Goal: Task Accomplishment & Management: Complete application form

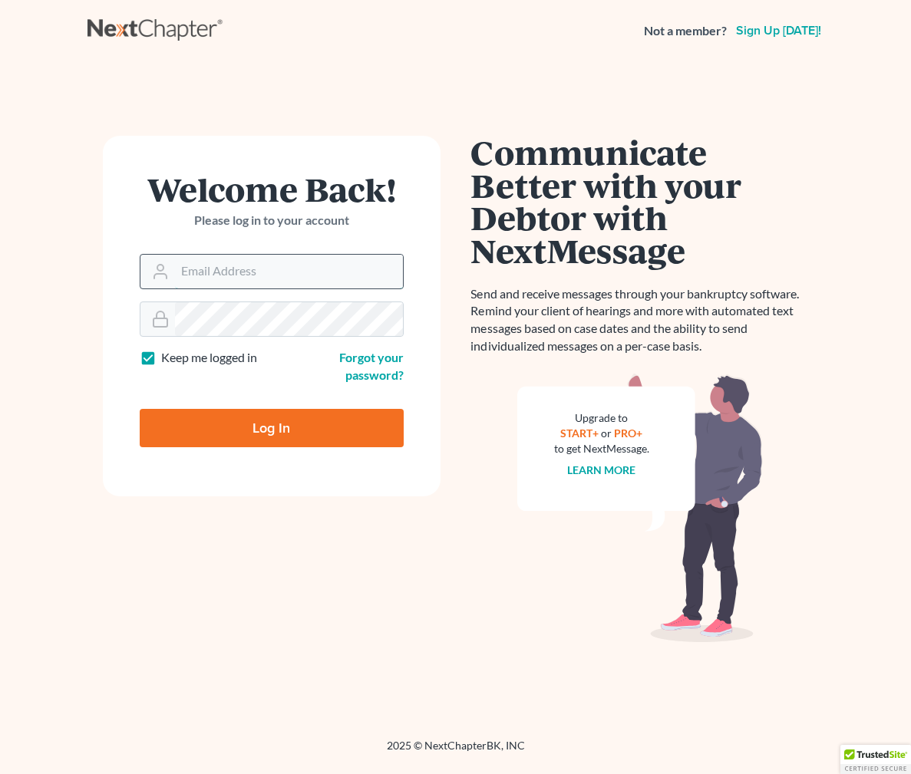
click at [287, 264] on input "Email Address" at bounding box center [289, 272] width 228 height 34
type input "[PERSON_NAME][EMAIL_ADDRESS][DOMAIN_NAME]"
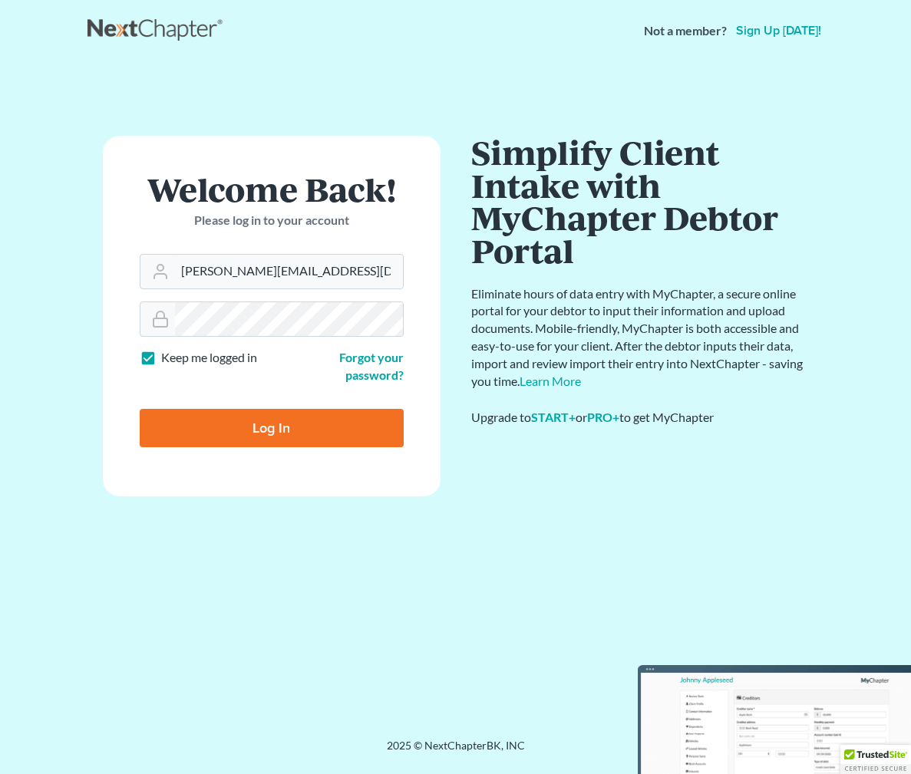
click at [289, 432] on input "Log In" at bounding box center [272, 428] width 264 height 38
type input "Thinking..."
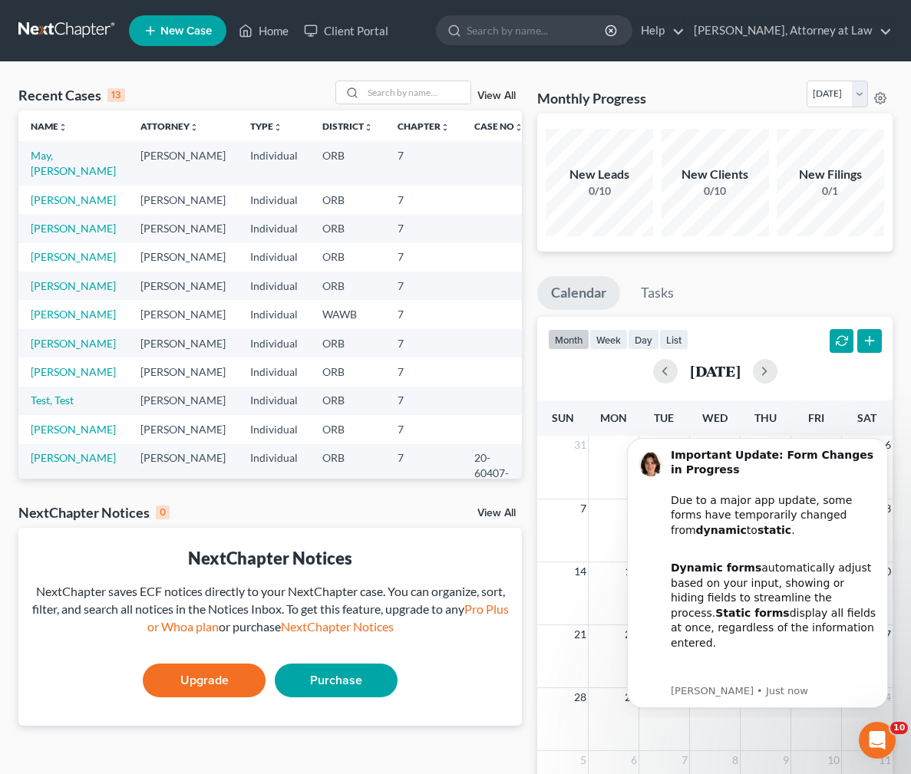
click at [177, 35] on span "New Case" at bounding box center [185, 31] width 51 height 12
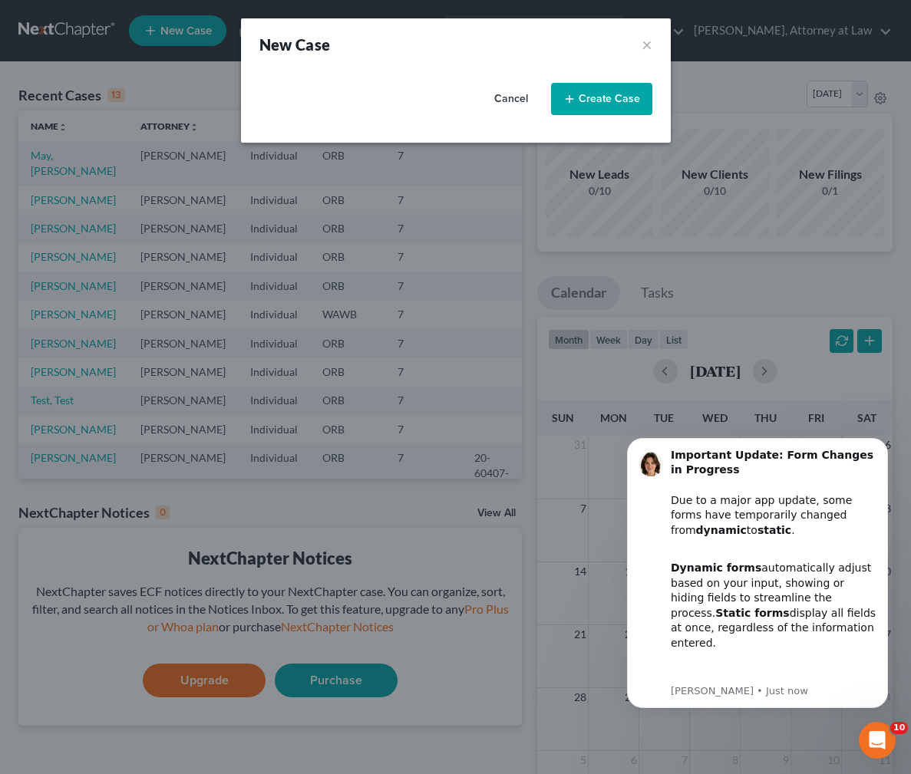
select select "66"
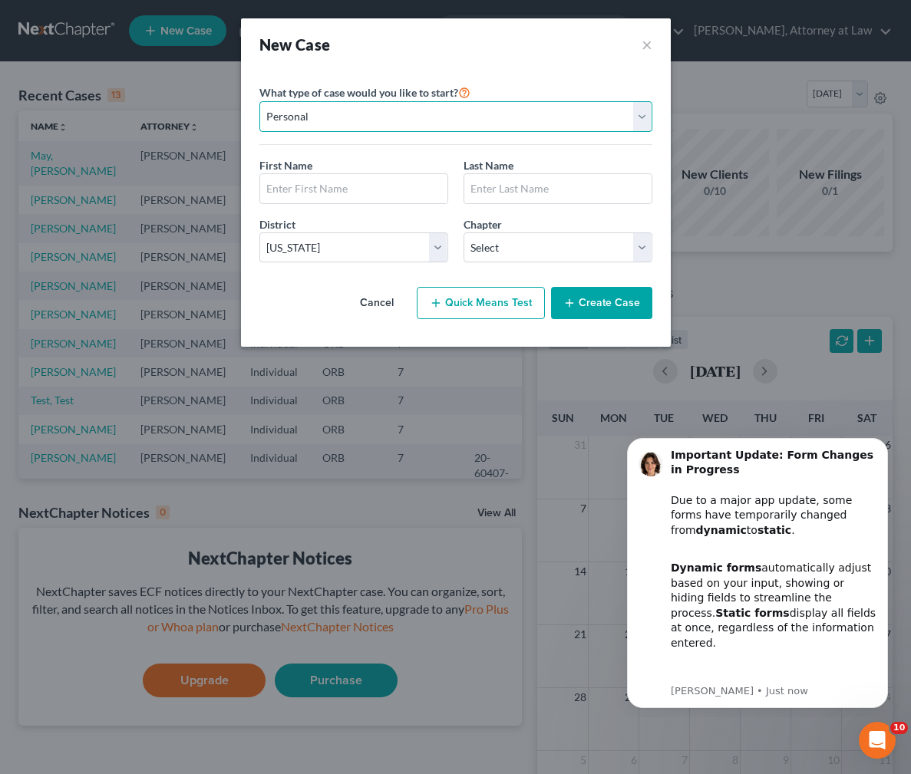
click at [434, 111] on select "Personal Business" at bounding box center [455, 116] width 393 height 31
click at [259, 101] on select "Personal Business" at bounding box center [455, 116] width 393 height 31
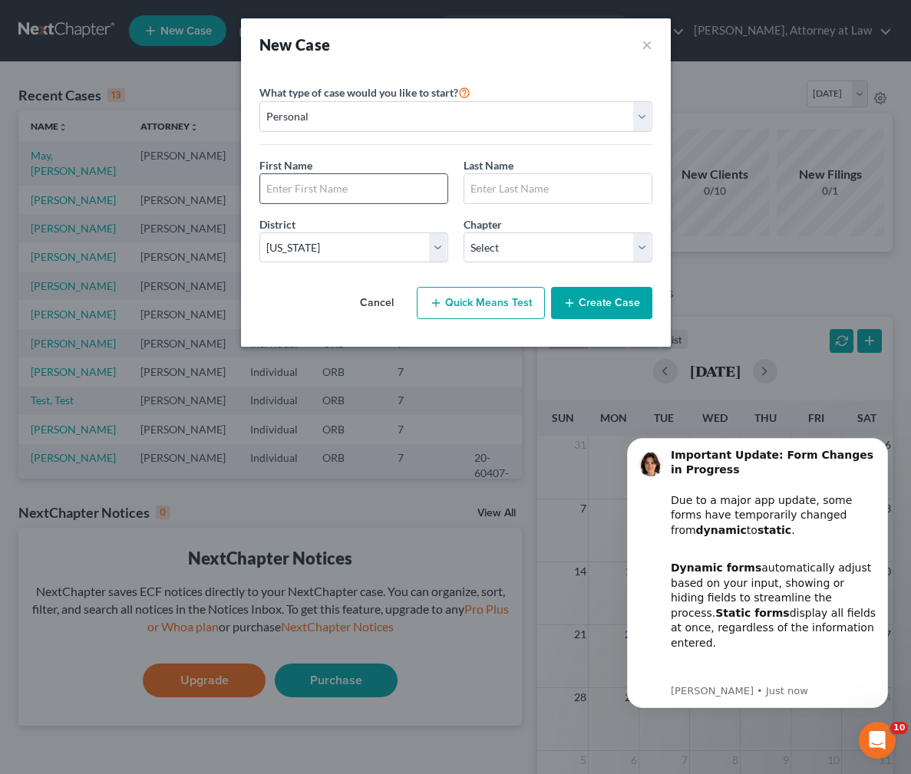
click at [354, 200] on input "text" at bounding box center [353, 188] width 187 height 29
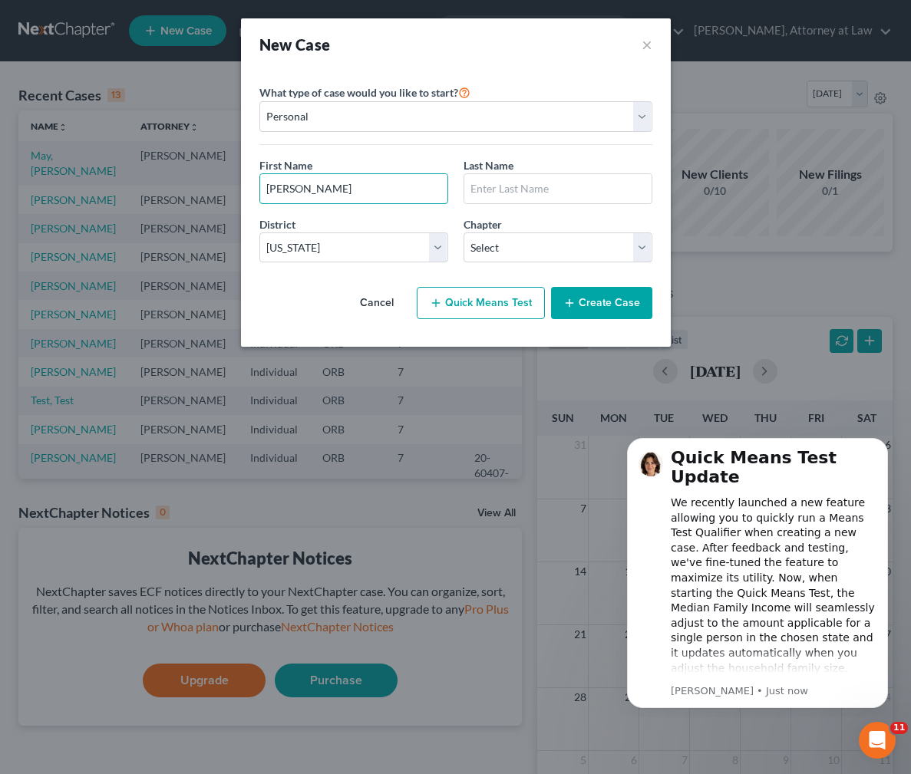
type input "[PERSON_NAME]"
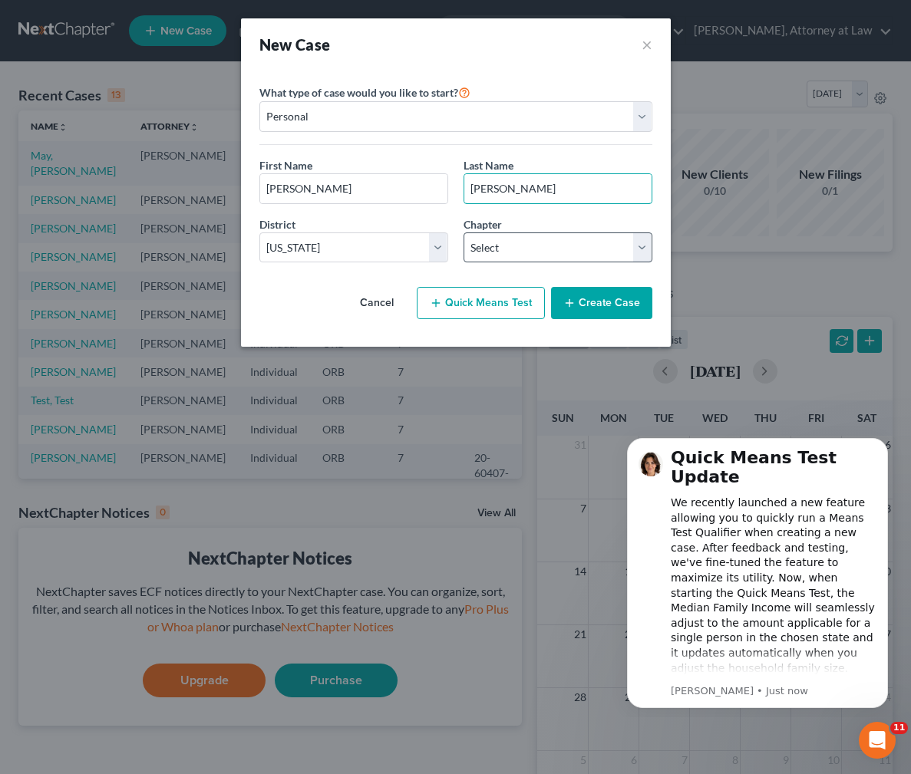
type input "[PERSON_NAME]"
click at [645, 249] on select "Select 7 11 12 13" at bounding box center [558, 248] width 189 height 31
select select "0"
click at [464, 233] on select "Select 7 11 12 13" at bounding box center [558, 248] width 189 height 31
click at [607, 298] on button "Create Case" at bounding box center [601, 303] width 101 height 32
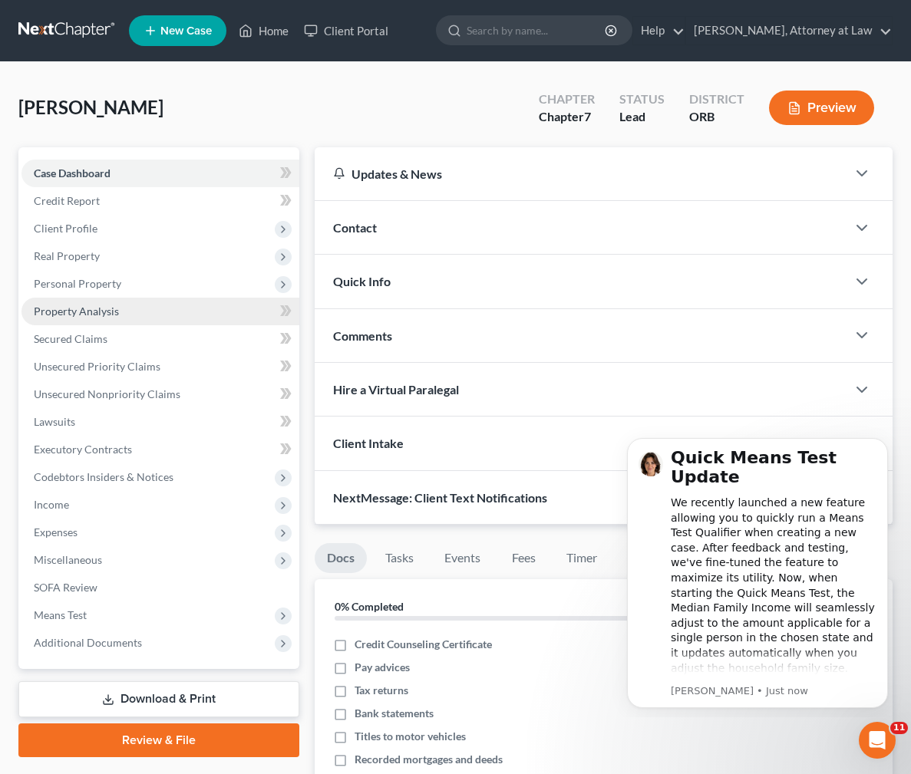
scroll to position [25, 0]
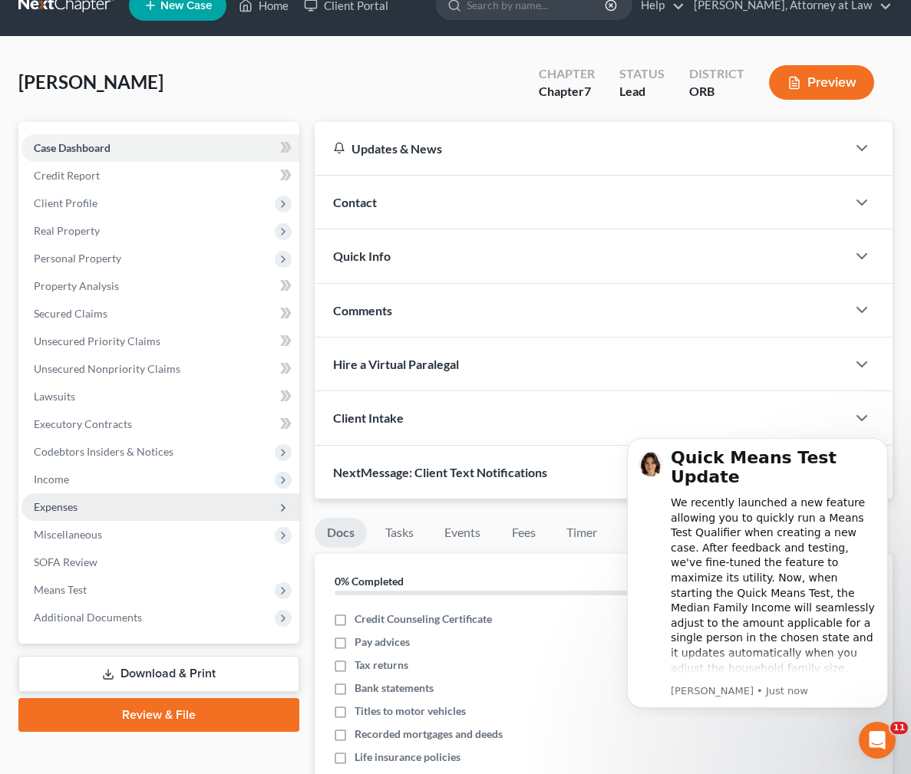
click at [285, 502] on icon at bounding box center [283, 508] width 12 height 12
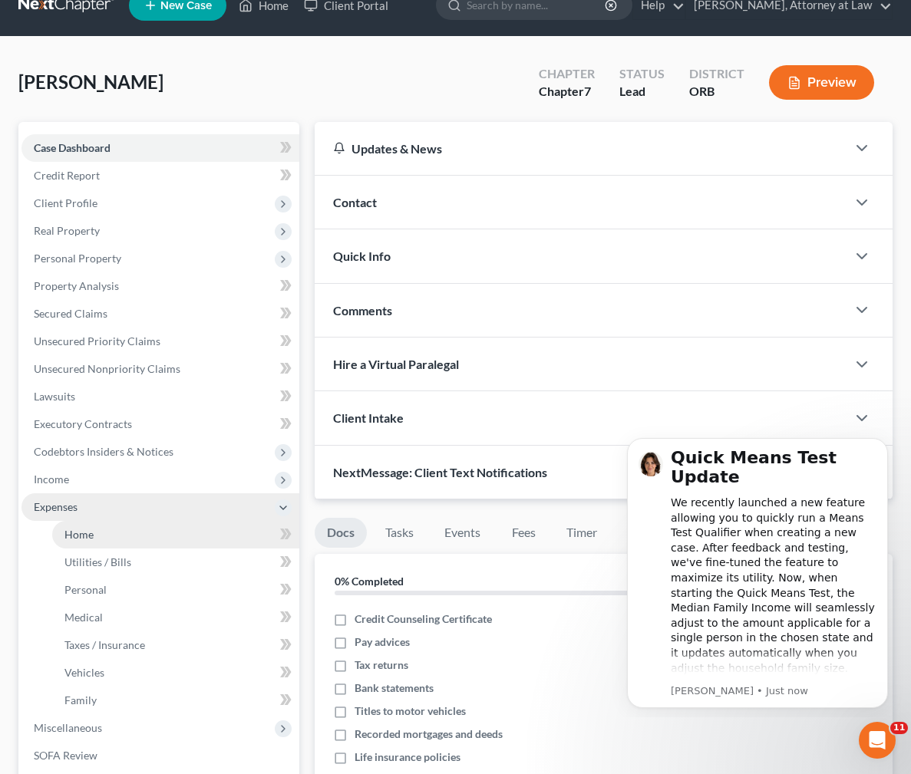
click at [268, 540] on link "Home" at bounding box center [175, 535] width 247 height 28
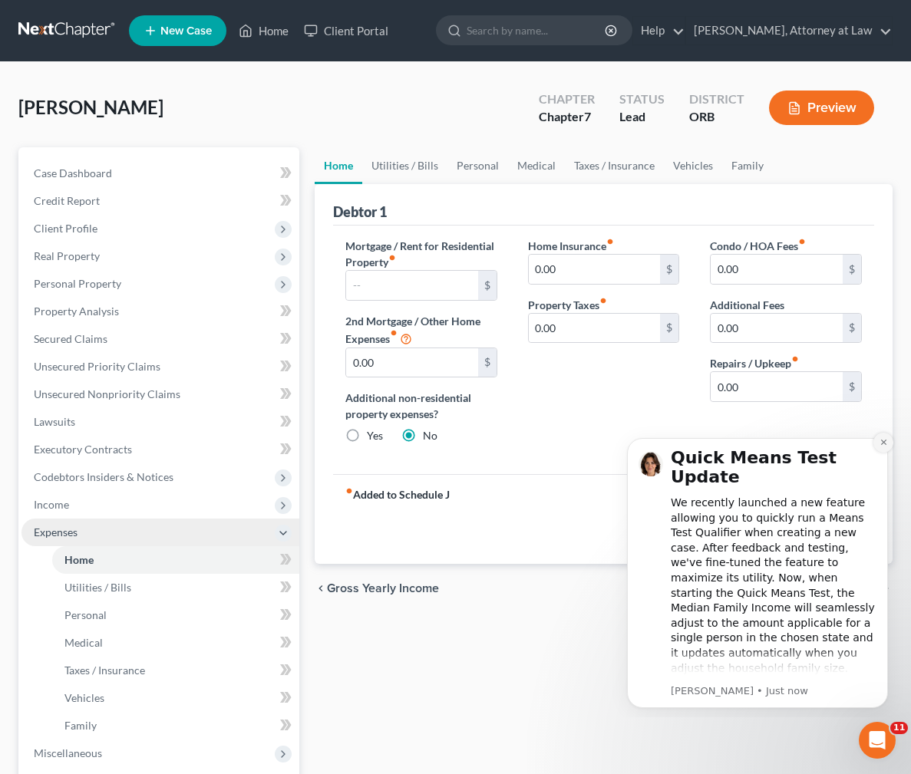
click at [881, 444] on icon "Dismiss notification" at bounding box center [882, 442] width 5 height 5
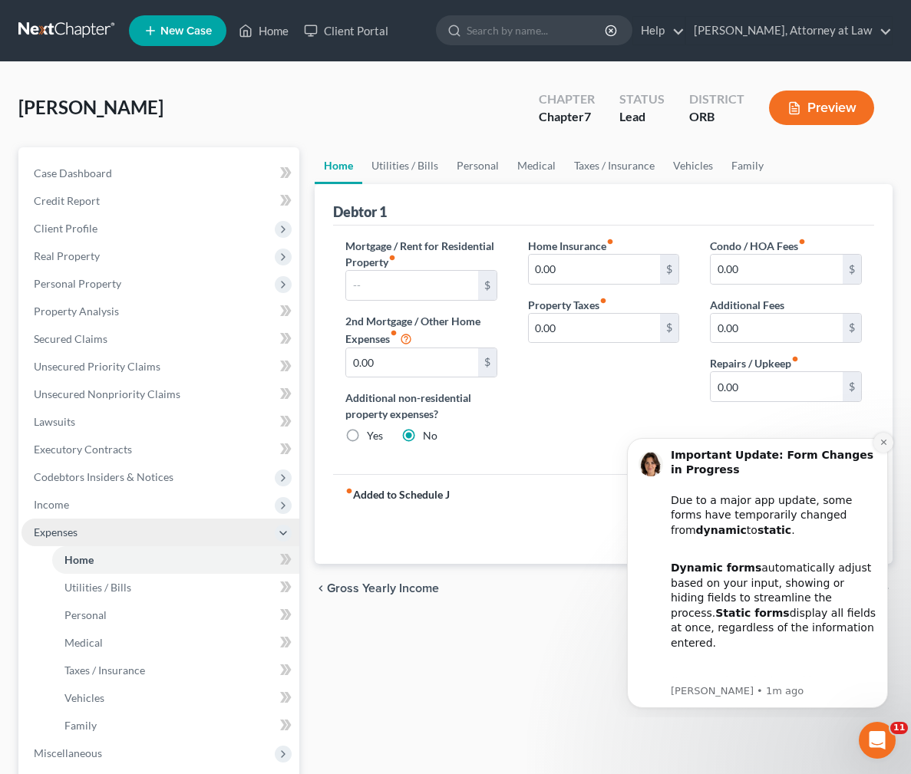
click at [885, 443] on icon "Dismiss notification" at bounding box center [883, 442] width 8 height 8
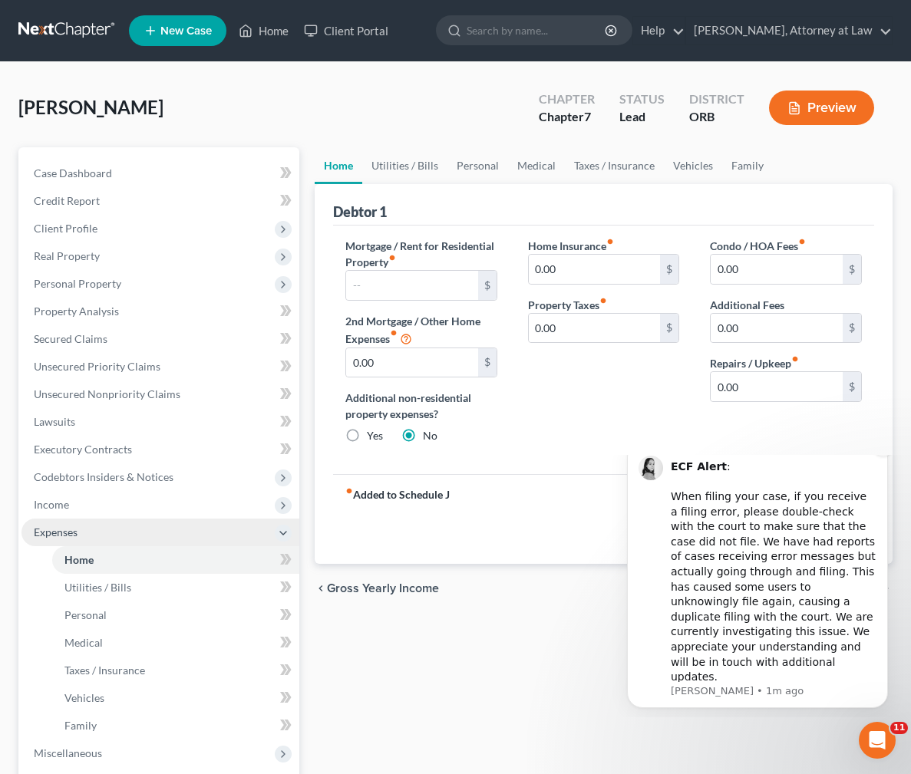
click at [888, 457] on button "Dismiss notification" at bounding box center [883, 447] width 20 height 20
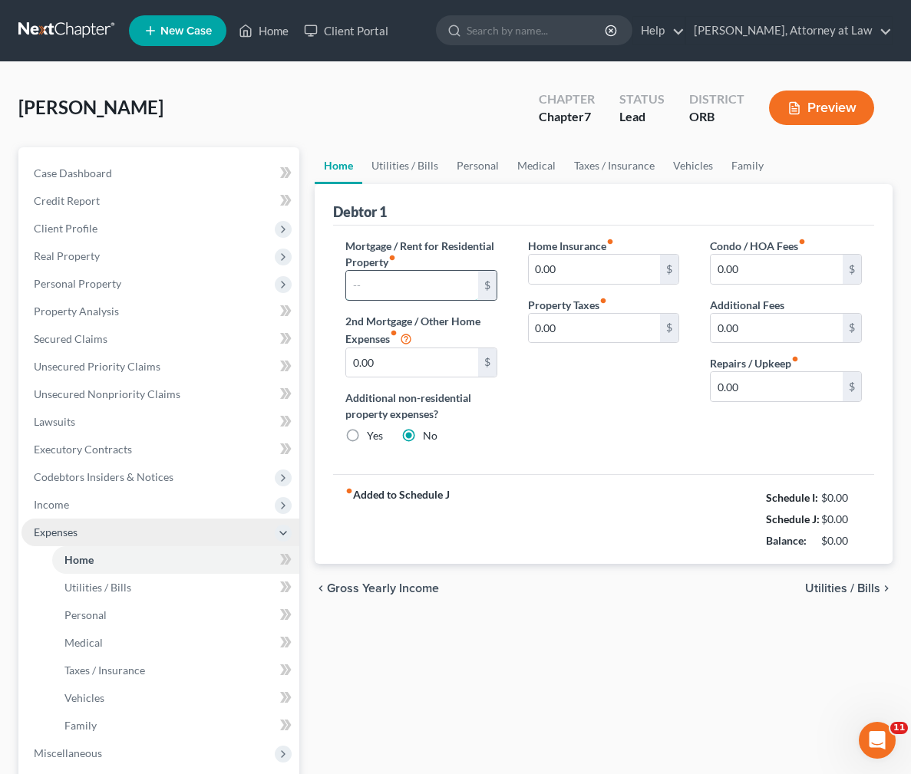
click at [388, 289] on input "text" at bounding box center [412, 285] width 132 height 29
click at [489, 325] on label "2nd Mortgage / Other Home Expenses fiber_manual_record" at bounding box center [421, 330] width 152 height 35
click at [414, 294] on input "text" at bounding box center [412, 285] width 132 height 29
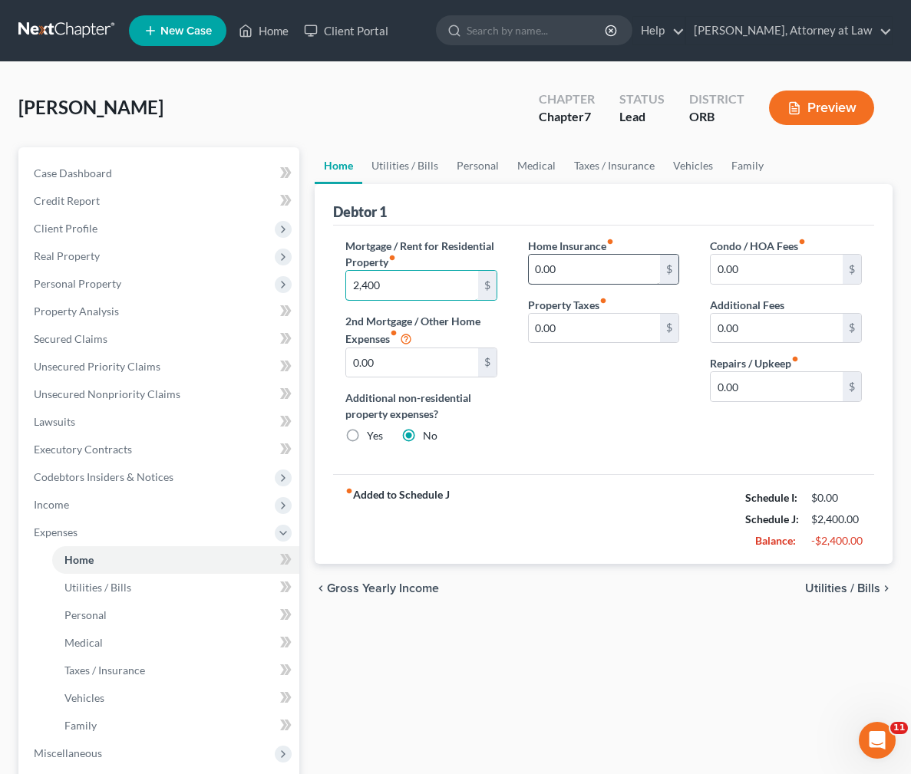
type input "2,400"
click at [581, 271] on input "0.00" at bounding box center [595, 269] width 132 height 29
type input "20"
click at [608, 428] on div "Home Insurance fiber_manual_record 20 $ Property Taxes fiber_manual_record 0.00…" at bounding box center [604, 347] width 183 height 219
click at [592, 337] on input "0.00" at bounding box center [595, 328] width 132 height 29
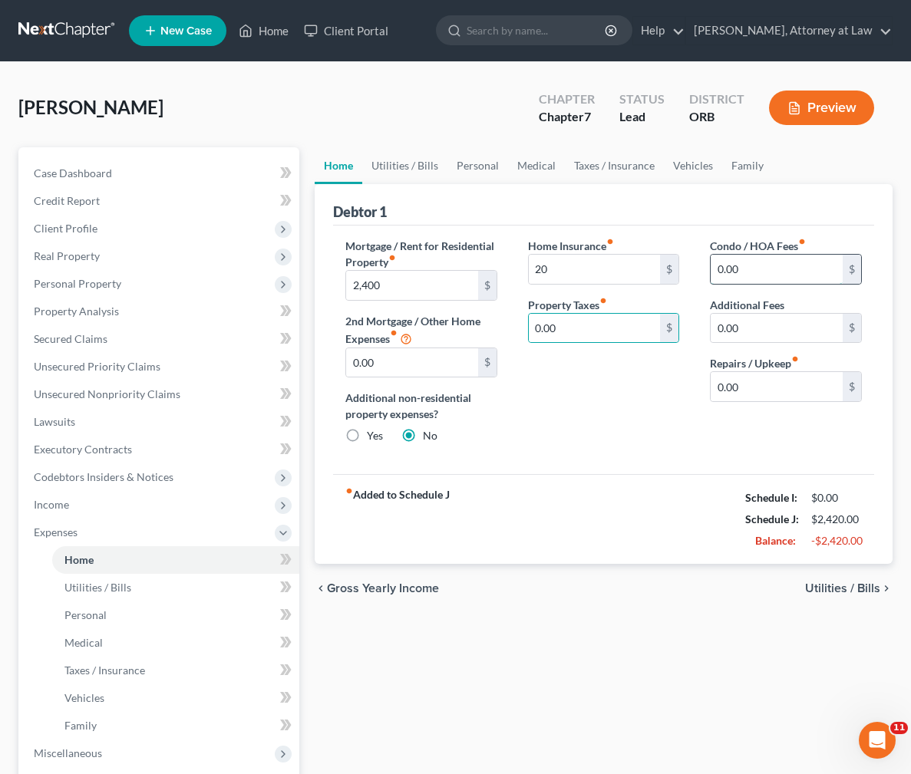
click at [773, 272] on input "0.00" at bounding box center [777, 269] width 132 height 29
click at [761, 328] on input "0.00" at bounding box center [777, 328] width 132 height 29
click at [757, 394] on input "0.00" at bounding box center [777, 386] width 132 height 29
type input "20"
click at [730, 460] on div "Mortgage / Rent for Residential Property fiber_manual_record 2,400 $ 2nd Mortga…" at bounding box center [603, 350] width 541 height 249
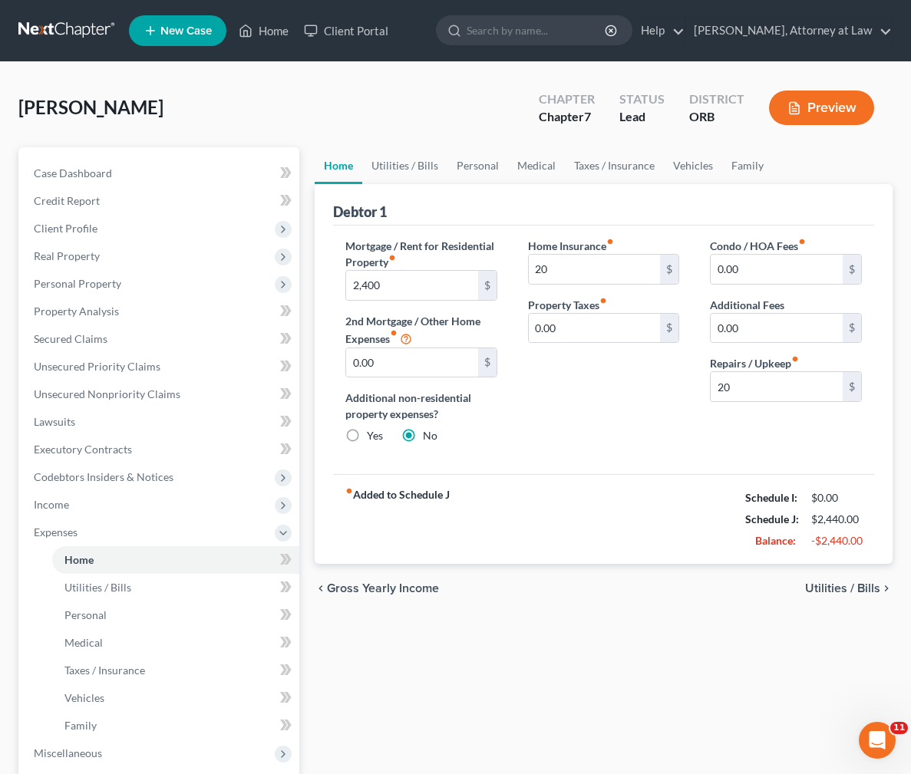
click at [477, 415] on label "Additional non-residential property expenses?" at bounding box center [421, 406] width 152 height 32
click at [396, 171] on link "Utilities / Bills" at bounding box center [404, 165] width 85 height 37
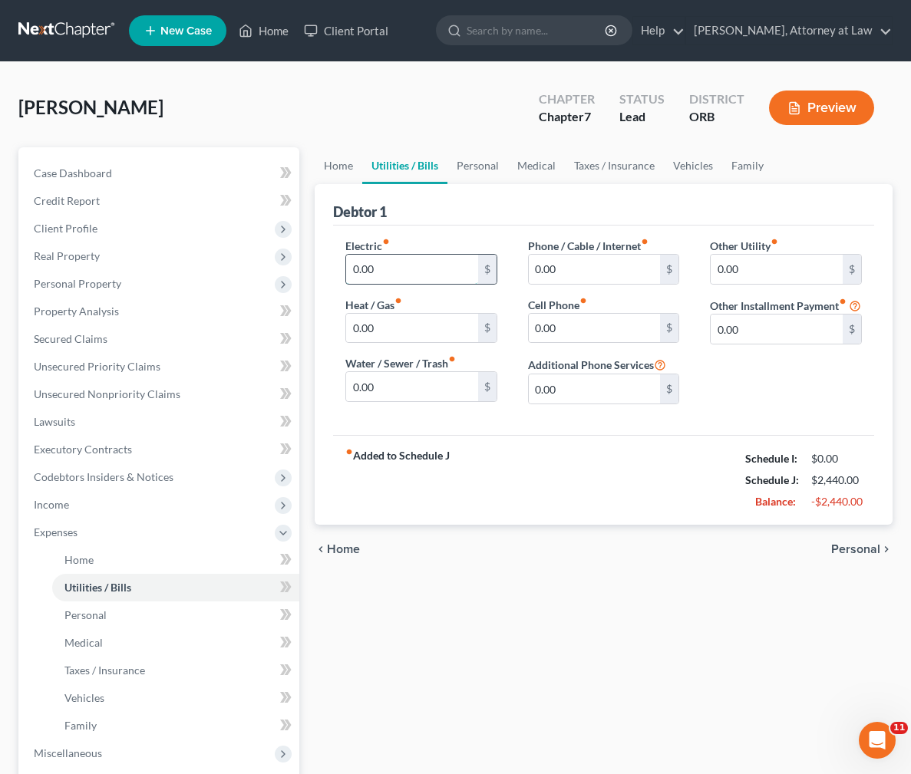
click at [427, 265] on input "0.00" at bounding box center [412, 269] width 132 height 29
type input "1"
type input "75"
click at [399, 378] on input "0.00" at bounding box center [412, 386] width 132 height 29
type input "5"
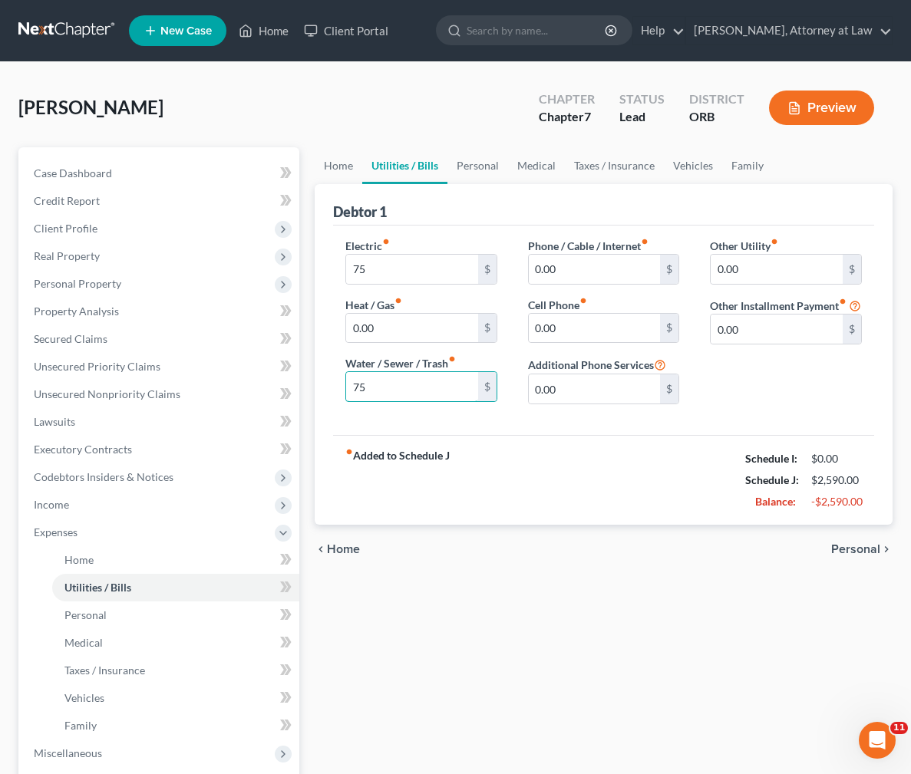
type input "75"
click at [477, 436] on div "fiber_manual_record Added to Schedule J Schedule I: $0.00 Schedule J: $2,590.00…" at bounding box center [603, 480] width 541 height 90
click at [398, 323] on input "0.00" at bounding box center [412, 328] width 132 height 29
type input "50"
click at [524, 424] on div "Electric fiber_manual_record 75 $ Heat / Gas fiber_manual_record 50 $ Water / S…" at bounding box center [603, 331] width 541 height 210
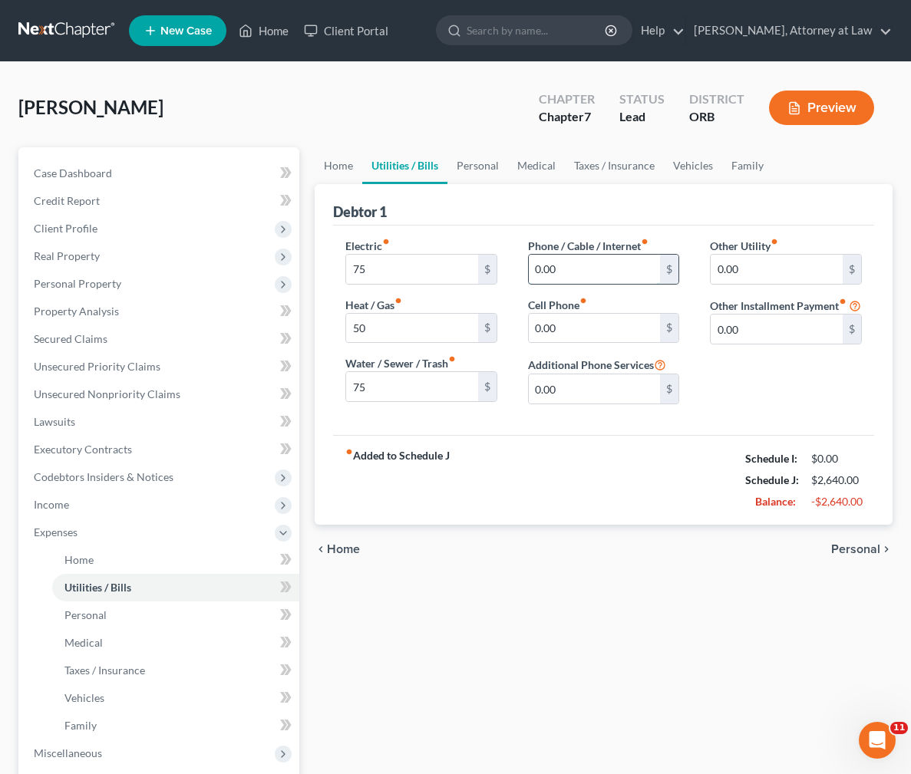
click at [592, 270] on input "0.00" at bounding box center [595, 269] width 132 height 29
type input "70"
click at [592, 342] on input "0.00" at bounding box center [595, 328] width 132 height 29
type input "100"
click at [790, 270] on input "0.00" at bounding box center [777, 269] width 132 height 29
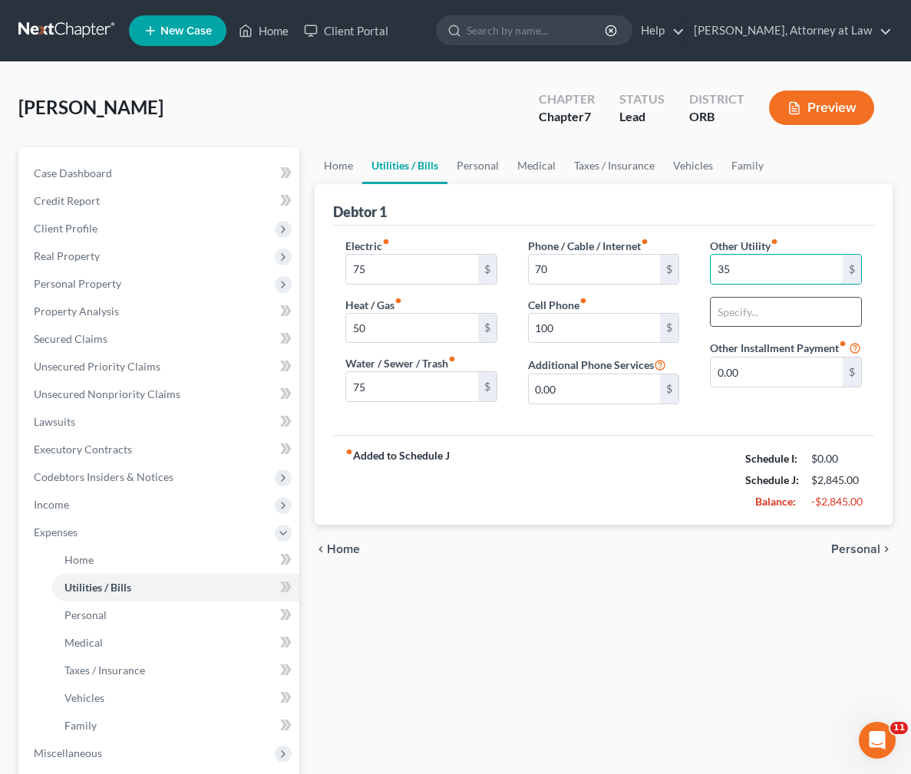
type input "35"
click at [782, 304] on input "text" at bounding box center [786, 312] width 150 height 29
type input "Garbage"
click at [774, 275] on input "35" at bounding box center [777, 269] width 132 height 29
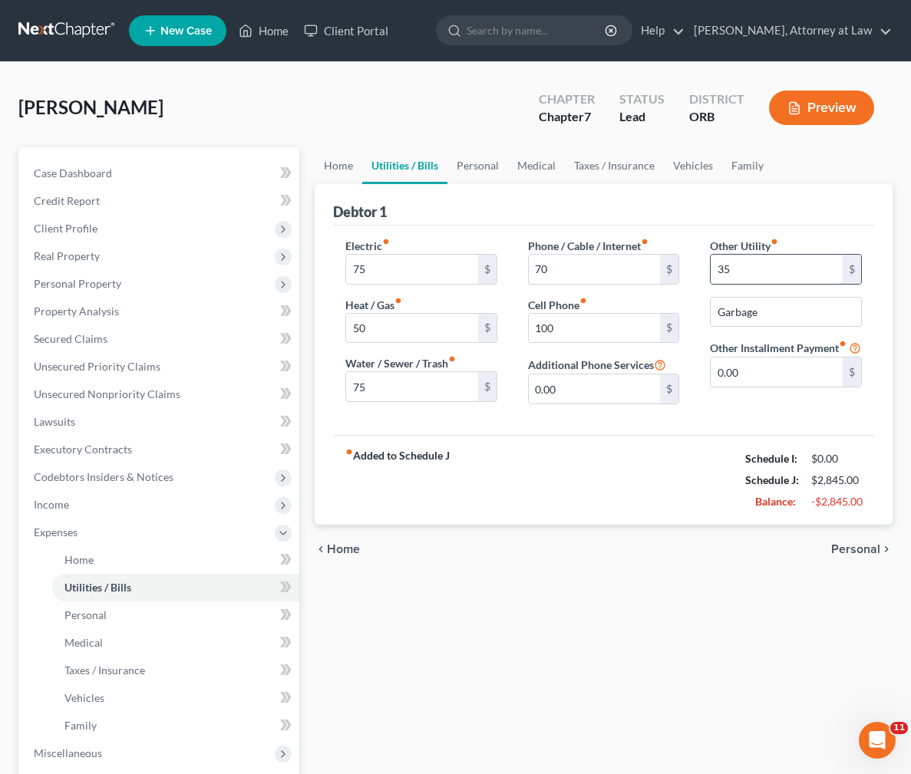
click at [774, 275] on input "35" at bounding box center [777, 269] width 132 height 29
type input "95"
click at [782, 311] on input "Garbage" at bounding box center [786, 312] width 150 height 29
type input "Garbage/Street-fee"
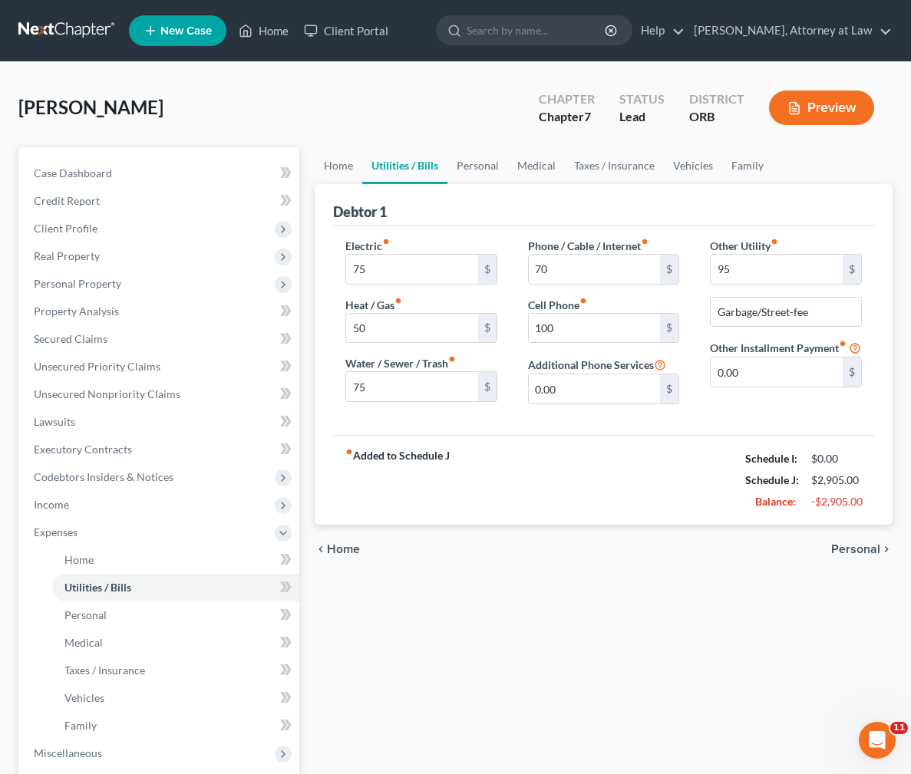
click at [880, 296] on div "Debtor 1 Electric fiber_manual_record 75 $ Heat / Gas fiber_manual_record 50 $ …" at bounding box center [604, 354] width 578 height 341
click at [575, 421] on div "Electric fiber_manual_record 75 $ Heat / Gas fiber_manual_record 50 $ Water / S…" at bounding box center [603, 331] width 541 height 210
click at [474, 165] on link "Personal" at bounding box center [477, 165] width 61 height 37
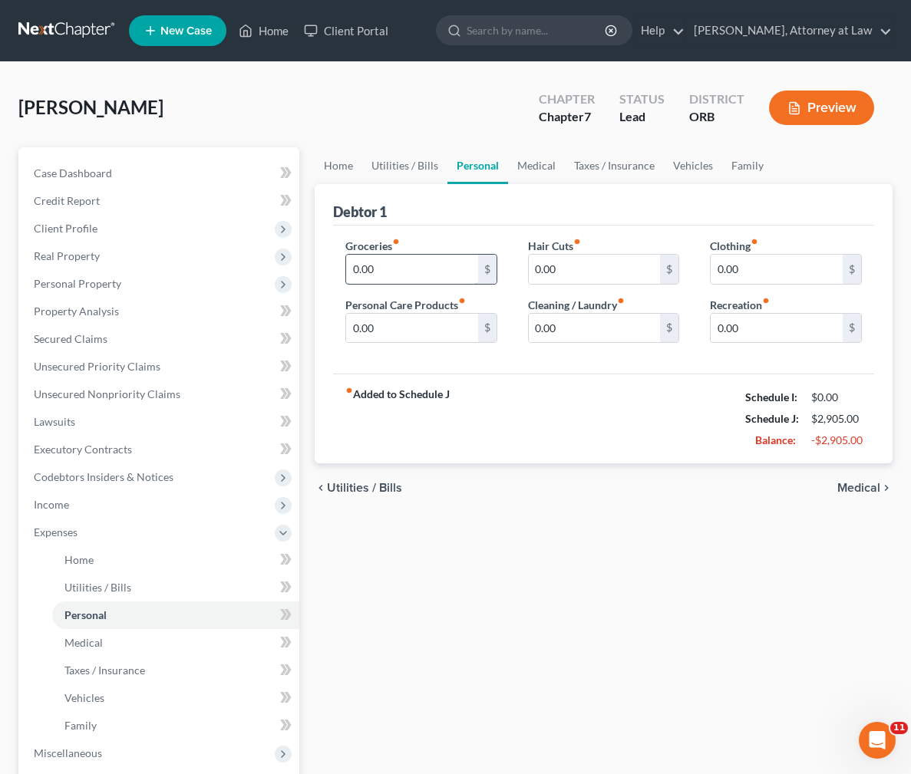
click at [426, 267] on input "0.00" at bounding box center [412, 269] width 132 height 29
type input "800"
click at [404, 334] on input "0.00" at bounding box center [412, 328] width 132 height 29
type input "100"
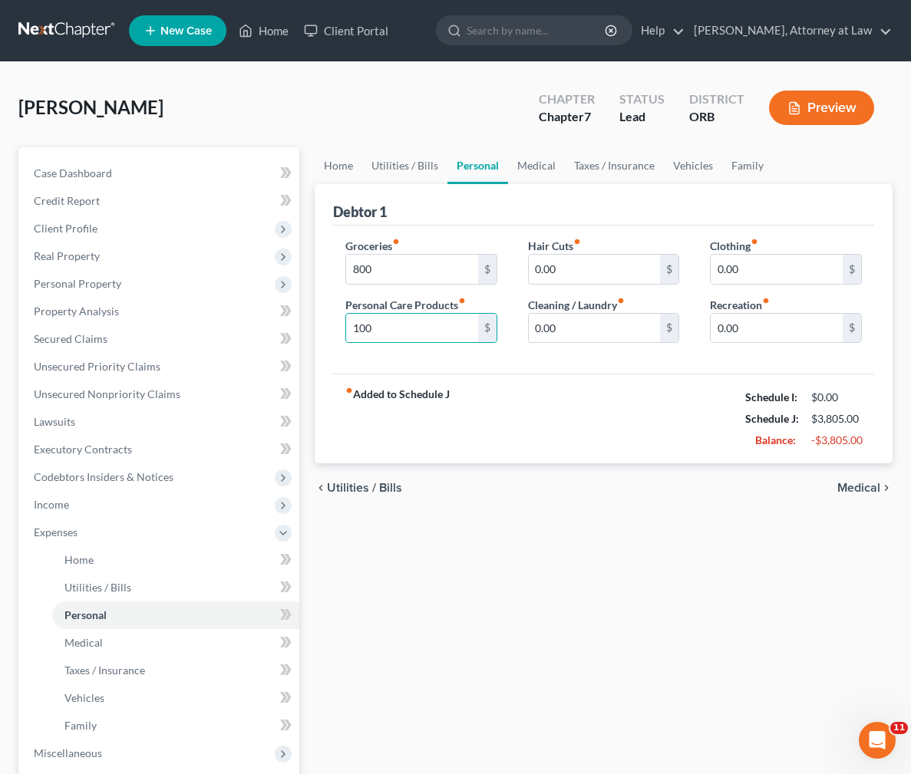
click at [536, 387] on div "fiber_manual_record Added to Schedule J Schedule I: $0.00 Schedule J: $3,805.00…" at bounding box center [603, 419] width 541 height 90
click at [573, 271] on input "0.00" at bounding box center [595, 269] width 132 height 29
type input "170"
click at [606, 344] on div "Hair Cuts fiber_manual_record 170 $ Cleaning / Laundry fiber_manual_record 0.00…" at bounding box center [604, 297] width 183 height 118
click at [604, 271] on input "170" at bounding box center [595, 269] width 132 height 29
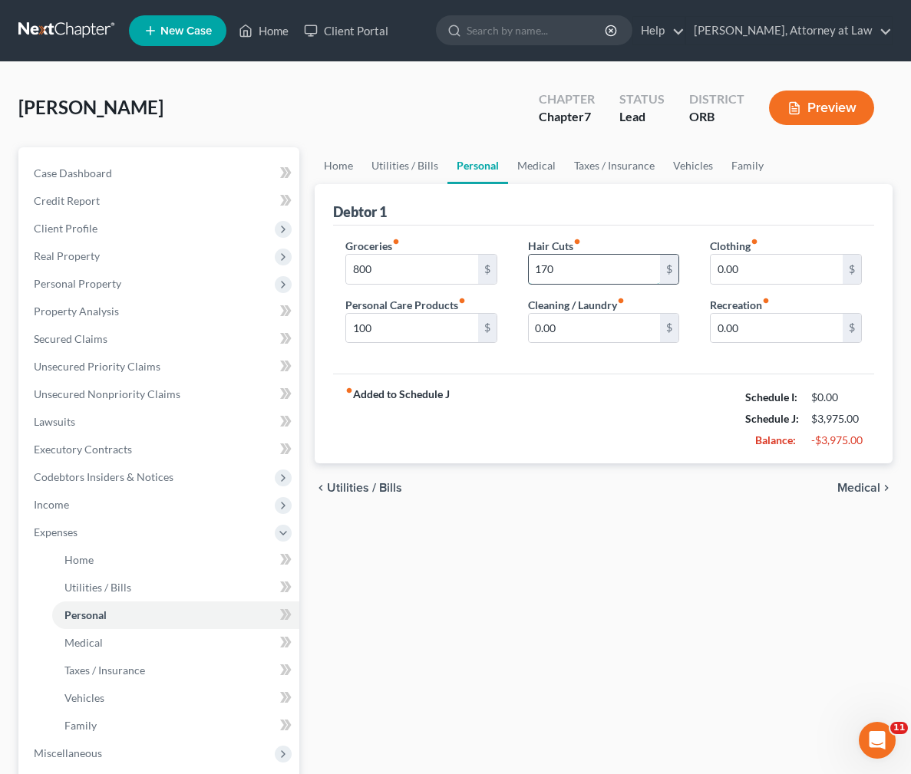
click at [604, 271] on input "170" at bounding box center [595, 269] width 132 height 29
type input "100"
click at [621, 363] on div "Groceries fiber_manual_record 800 $ Personal Care Products fiber_manual_record …" at bounding box center [603, 300] width 541 height 149
click at [599, 332] on input "0.00" at bounding box center [595, 328] width 132 height 29
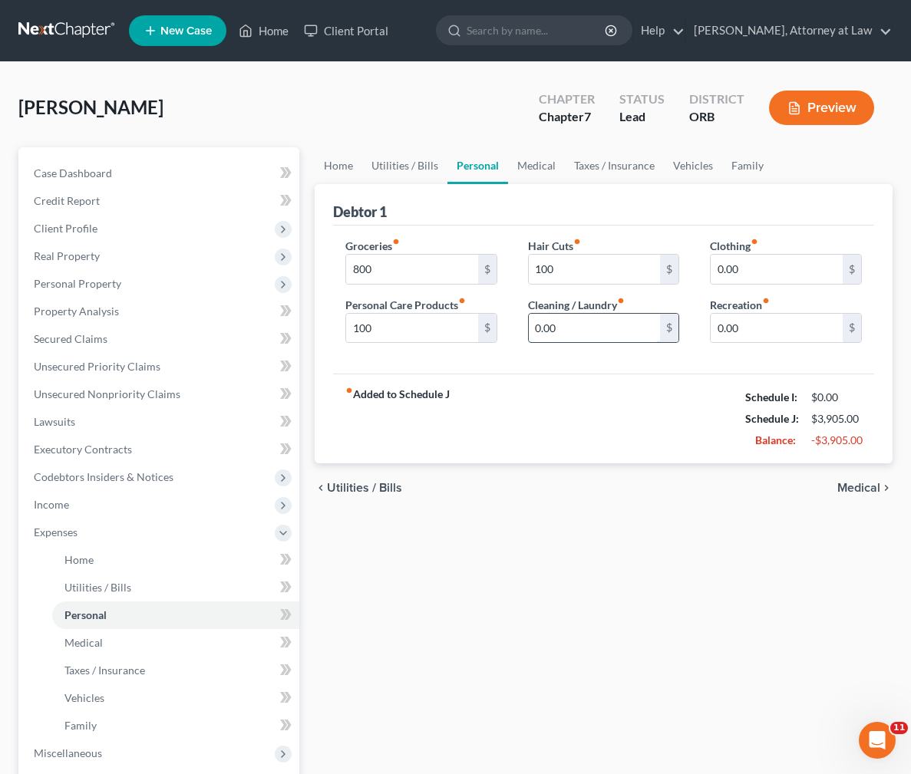
type input "1"
type input "20"
click at [663, 388] on div "fiber_manual_record Added to Schedule J Schedule I: $0.00 Schedule J: $3,925.00…" at bounding box center [603, 419] width 541 height 90
click at [774, 265] on input "0.00" at bounding box center [777, 269] width 132 height 29
type input "100"
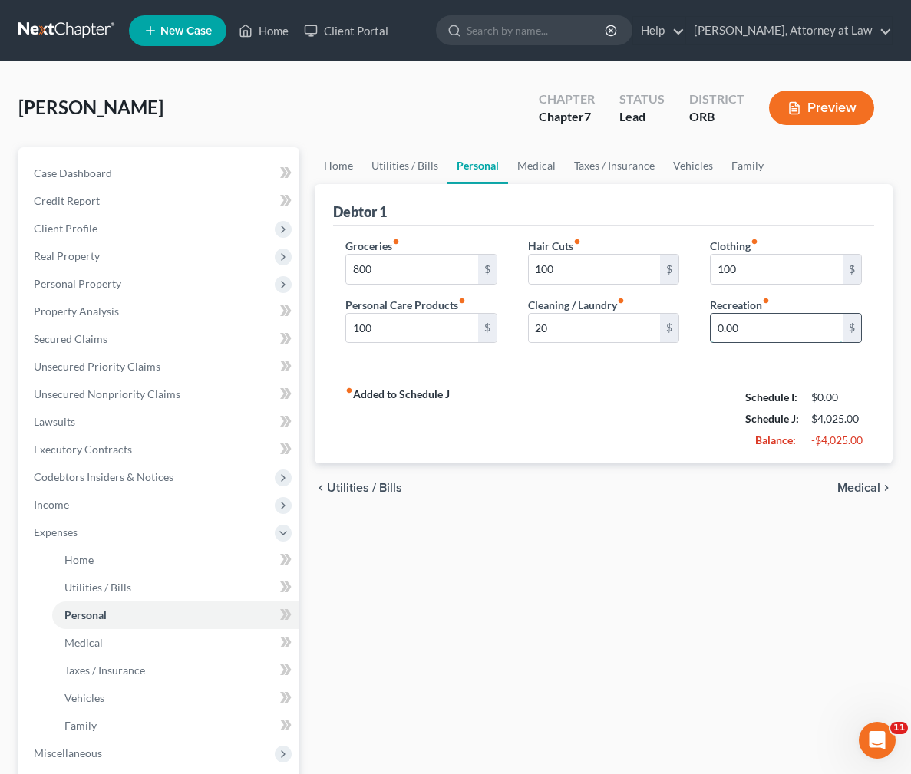
click at [777, 325] on input "0.00" at bounding box center [777, 328] width 132 height 29
type input "100"
click at [702, 374] on div "fiber_manual_record Added to Schedule J Schedule I: $0.00 Schedule J: $4,125.00…" at bounding box center [603, 419] width 541 height 90
click at [545, 157] on link "Medical" at bounding box center [536, 165] width 57 height 37
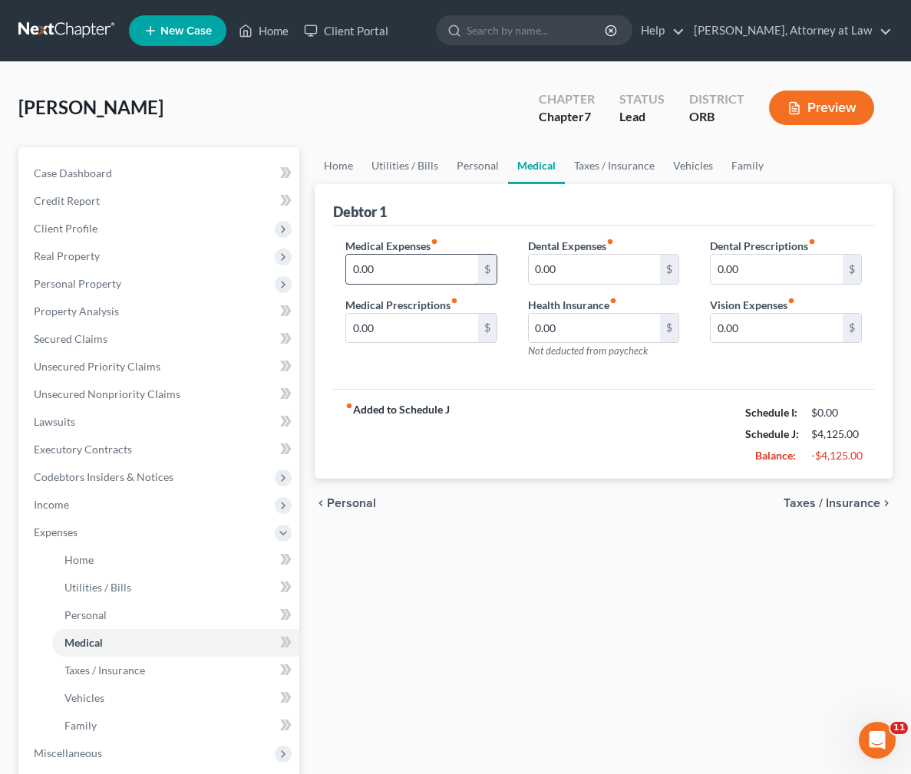
click at [413, 265] on input "0.00" at bounding box center [412, 269] width 132 height 29
click at [395, 324] on input "0.00" at bounding box center [412, 328] width 132 height 29
click at [573, 262] on input "0.00" at bounding box center [595, 269] width 132 height 29
click at [577, 262] on input "0.00" at bounding box center [595, 269] width 132 height 29
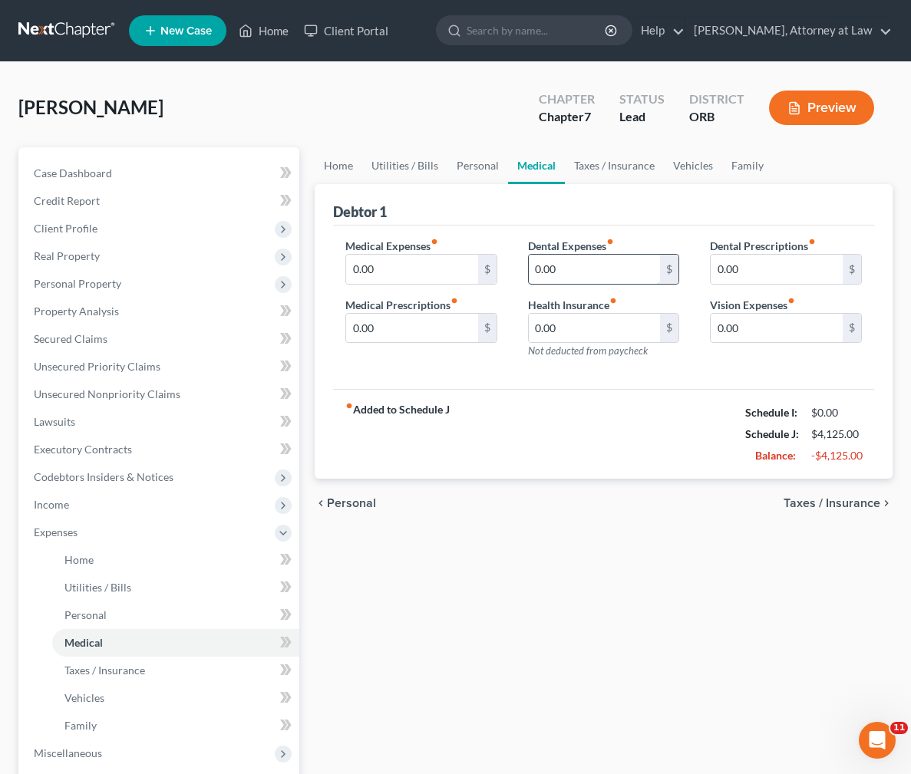
click at [577, 262] on input "0.00" at bounding box center [595, 269] width 132 height 29
click at [577, 345] on span "Not deducted from paycheck" at bounding box center [588, 351] width 120 height 12
click at [592, 325] on input "0.00" at bounding box center [595, 328] width 132 height 29
click at [761, 277] on input "0.00" at bounding box center [777, 269] width 132 height 29
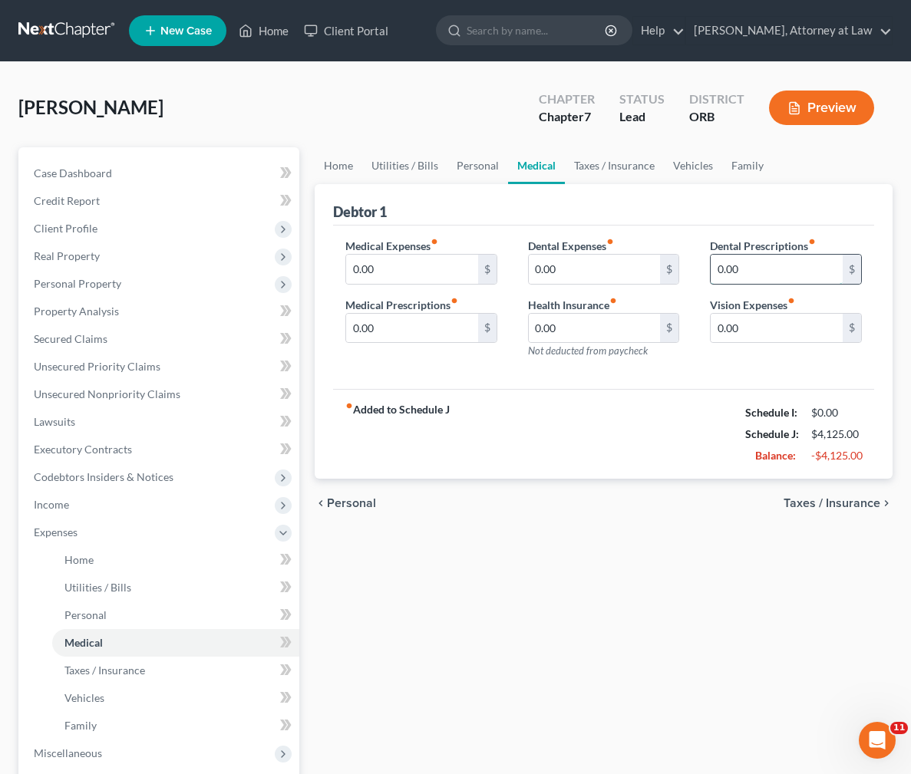
click at [761, 277] on input "0.00" at bounding box center [777, 269] width 132 height 29
click at [763, 325] on input "0.00" at bounding box center [777, 328] width 132 height 29
click at [632, 204] on div "Debtor 1" at bounding box center [603, 204] width 541 height 41
click at [609, 167] on link "Taxes / Insurance" at bounding box center [614, 165] width 99 height 37
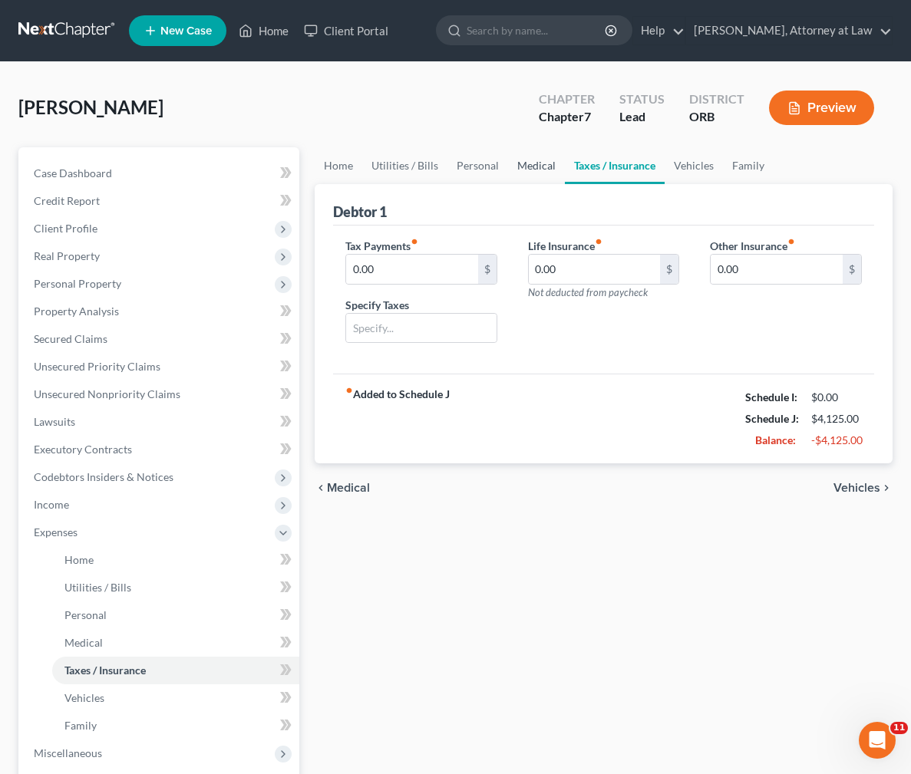
click at [526, 168] on link "Medical" at bounding box center [536, 165] width 57 height 37
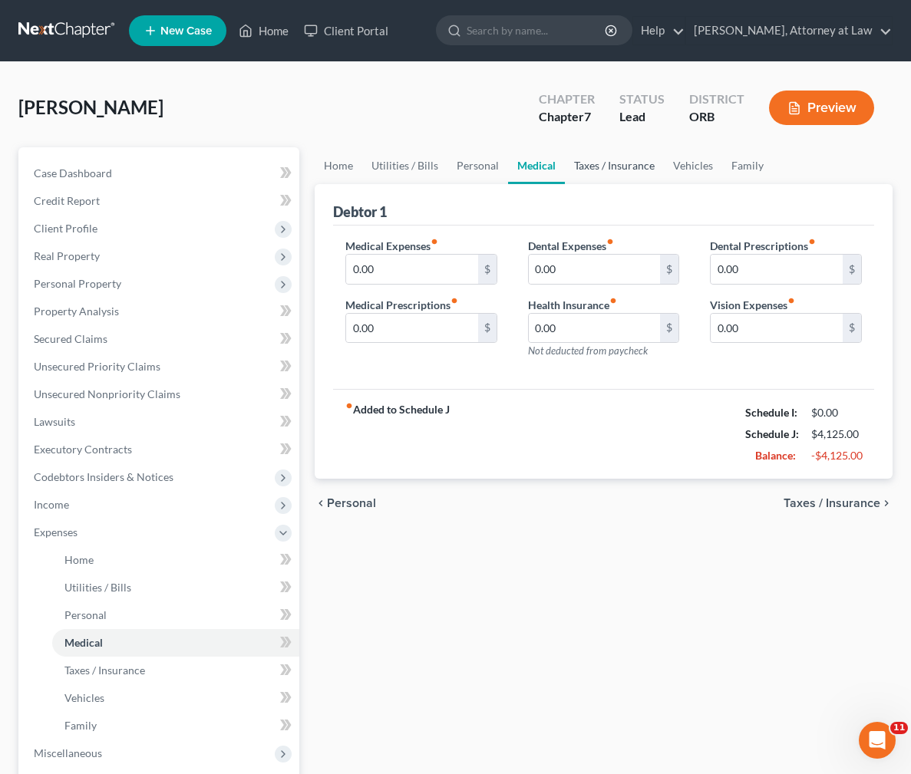
click at [602, 167] on link "Taxes / Insurance" at bounding box center [614, 165] width 99 height 37
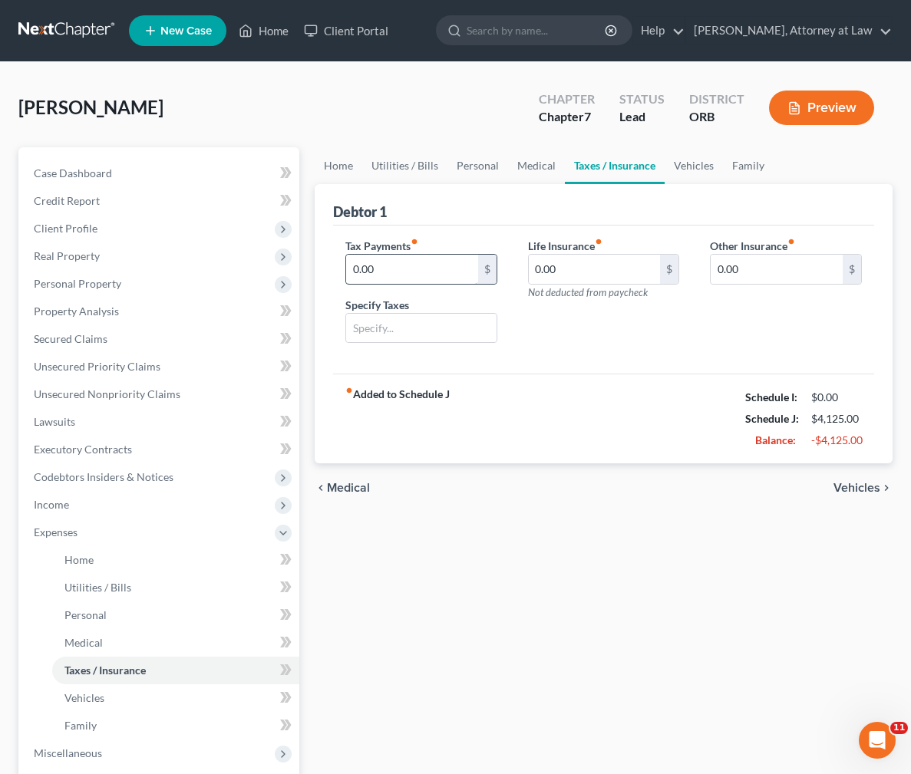
click at [445, 273] on input "0.00" at bounding box center [412, 269] width 132 height 29
click at [613, 276] on input "0.00" at bounding box center [595, 269] width 132 height 29
click at [683, 163] on link "Vehicles" at bounding box center [694, 165] width 58 height 37
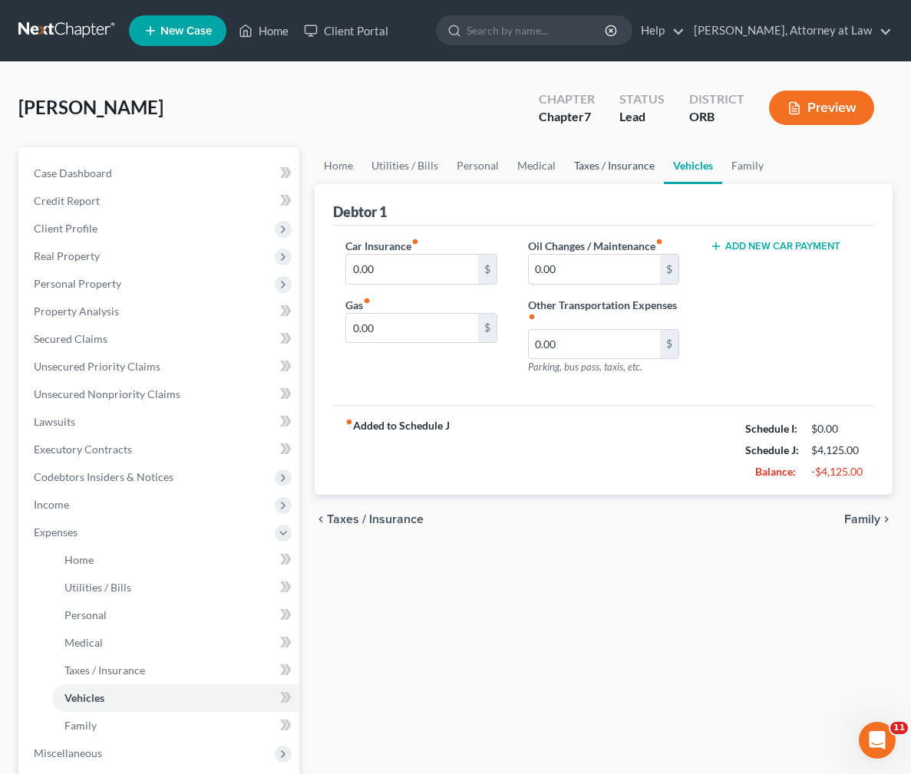
click at [607, 171] on link "Taxes / Insurance" at bounding box center [614, 165] width 99 height 37
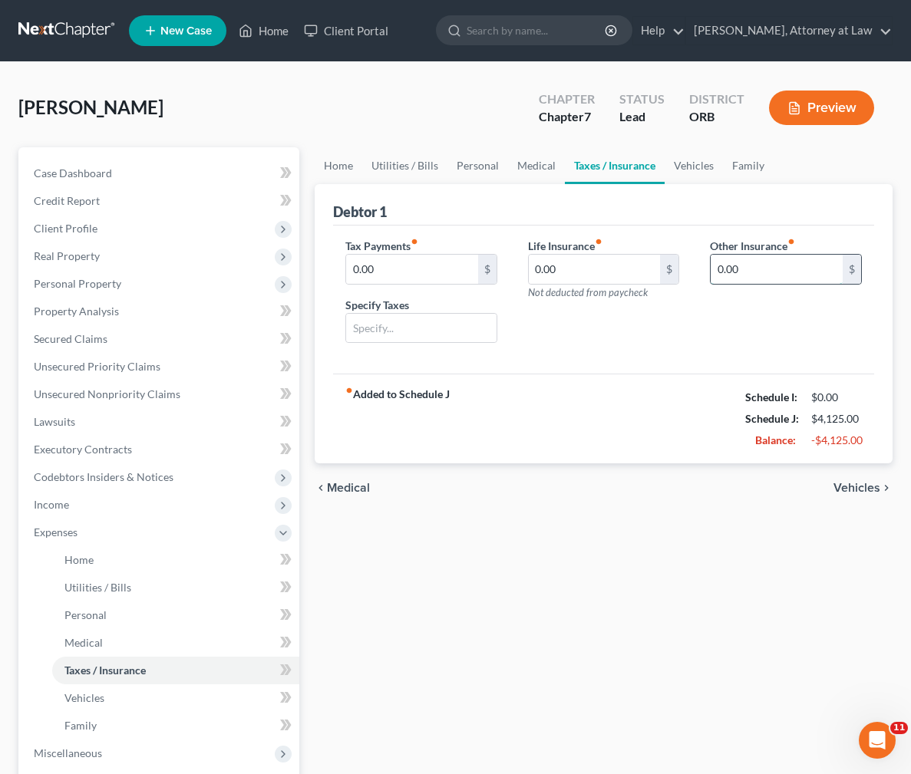
click at [759, 267] on input "0.00" at bounding box center [777, 269] width 132 height 29
click at [705, 168] on link "Vehicles" at bounding box center [694, 165] width 58 height 37
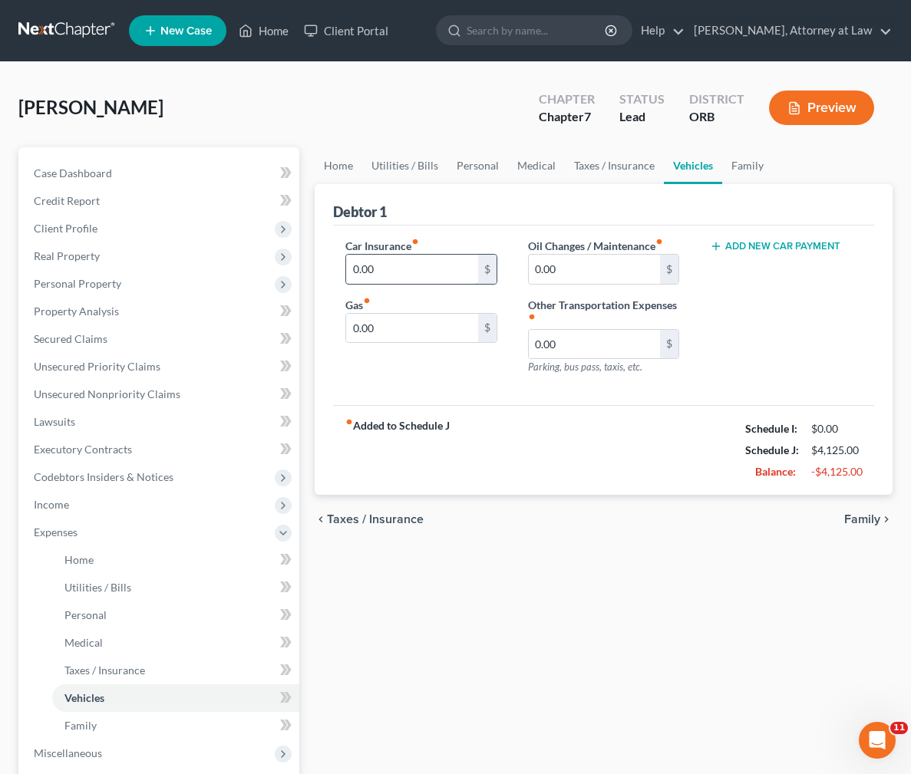
click at [392, 278] on input "0.00" at bounding box center [412, 269] width 132 height 29
type input "1"
type input "296"
click at [422, 293] on div "Car Insurance fiber_manual_record 296 $ Gas fiber_manual_record 0.00 $" at bounding box center [421, 313] width 183 height 150
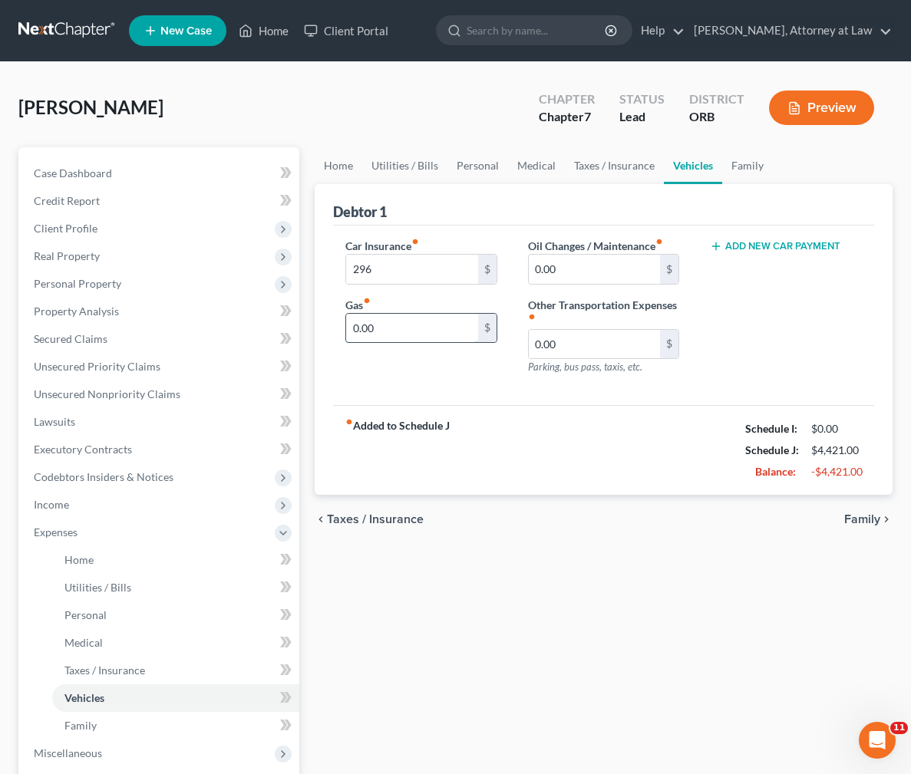
click at [407, 334] on input "0.00" at bounding box center [412, 328] width 132 height 29
click at [436, 332] on input "0.00" at bounding box center [412, 328] width 132 height 29
click at [436, 330] on input "0.00" at bounding box center [412, 328] width 132 height 29
type input "100"
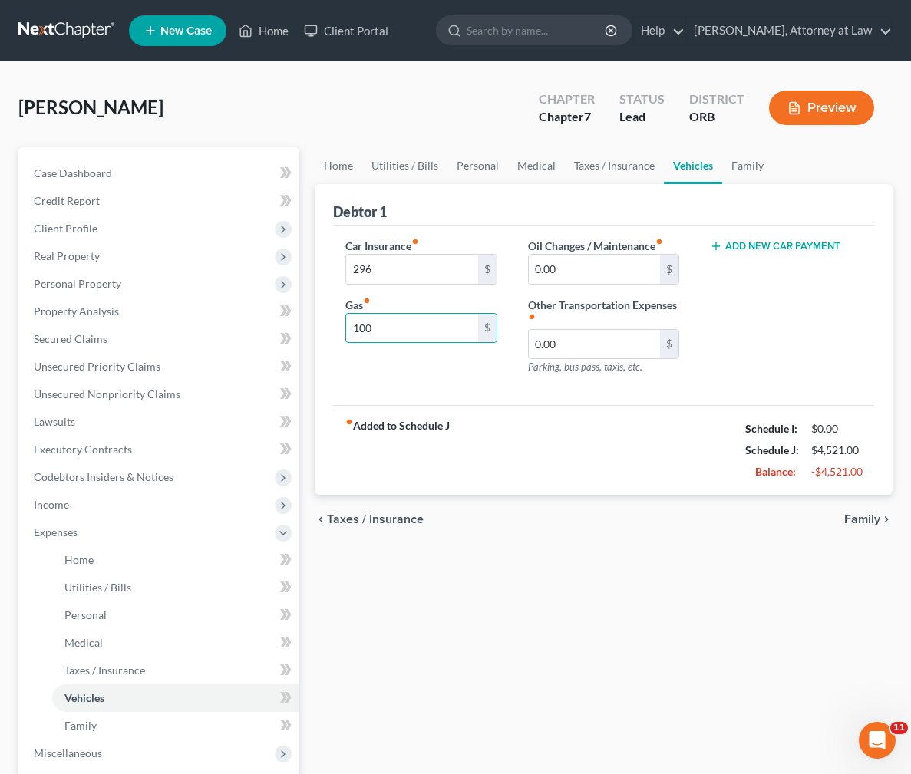
click at [450, 380] on div "Car Insurance fiber_manual_record 296 $ Gas fiber_manual_record 100 $" at bounding box center [421, 313] width 183 height 150
click at [589, 269] on input "0.00" at bounding box center [595, 269] width 132 height 29
type input "50"
click at [628, 421] on div "fiber_manual_record Added to Schedule J Schedule I: $0.00 Schedule J: $4,571.00…" at bounding box center [603, 450] width 541 height 90
click at [626, 348] on input "0.00" at bounding box center [595, 344] width 132 height 29
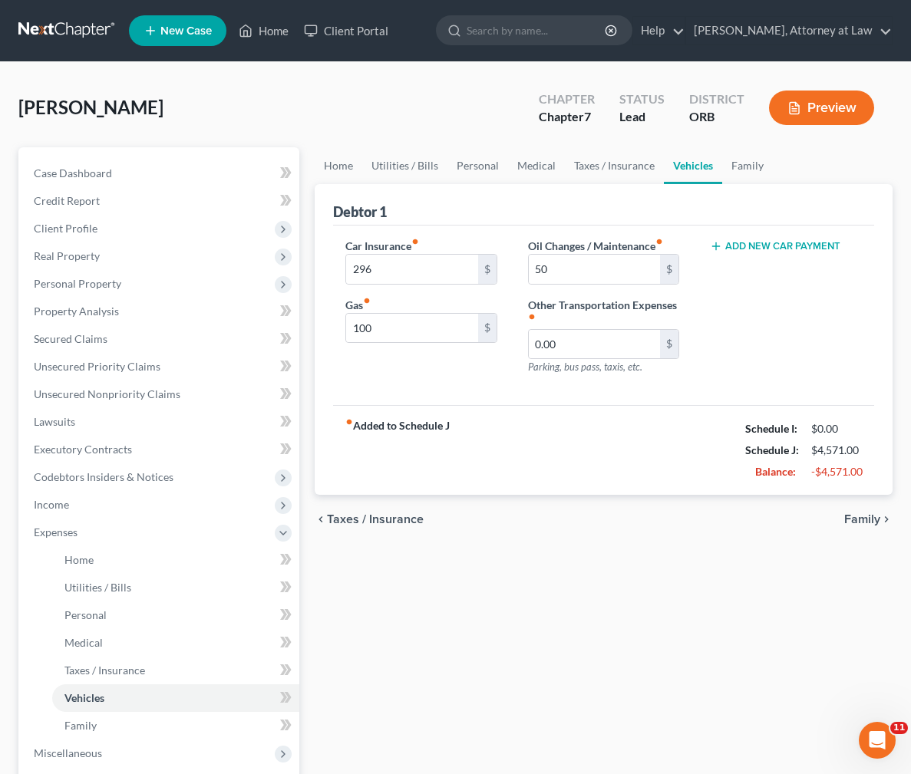
click at [794, 282] on div "Add New Car Payment" at bounding box center [786, 313] width 183 height 150
click at [733, 160] on link "Family" at bounding box center [747, 165] width 51 height 37
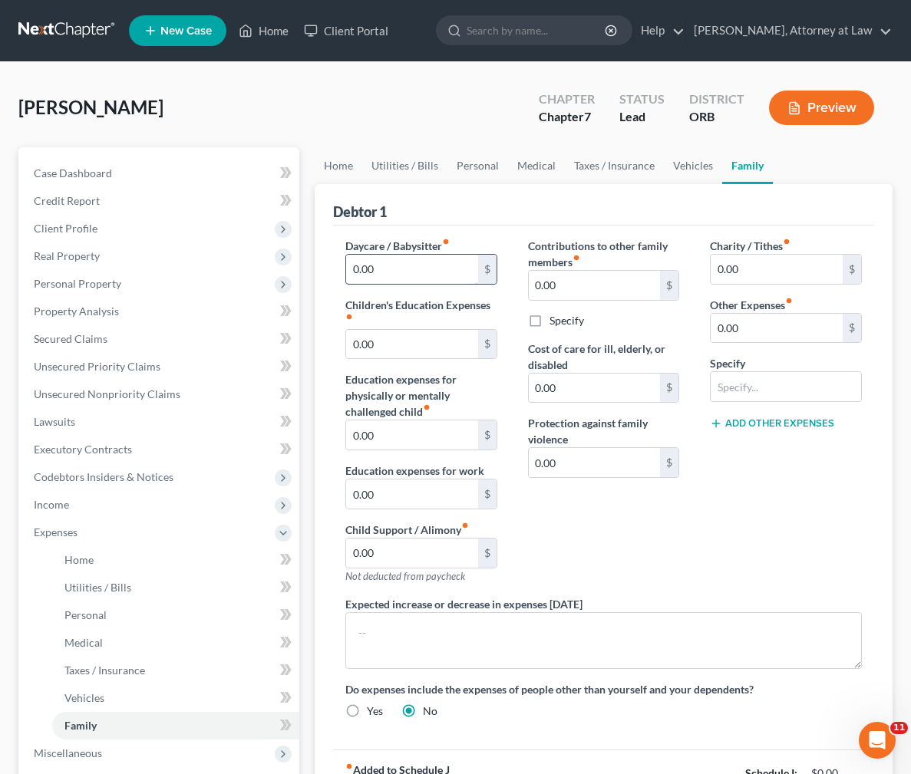
click at [430, 269] on input "0.00" at bounding box center [412, 269] width 132 height 29
click at [425, 345] on input "0.00" at bounding box center [412, 344] width 132 height 29
click at [411, 440] on input "0.00" at bounding box center [412, 435] width 132 height 29
click at [411, 499] on input "0.00" at bounding box center [412, 494] width 132 height 29
click at [430, 553] on input "0.00" at bounding box center [412, 553] width 132 height 29
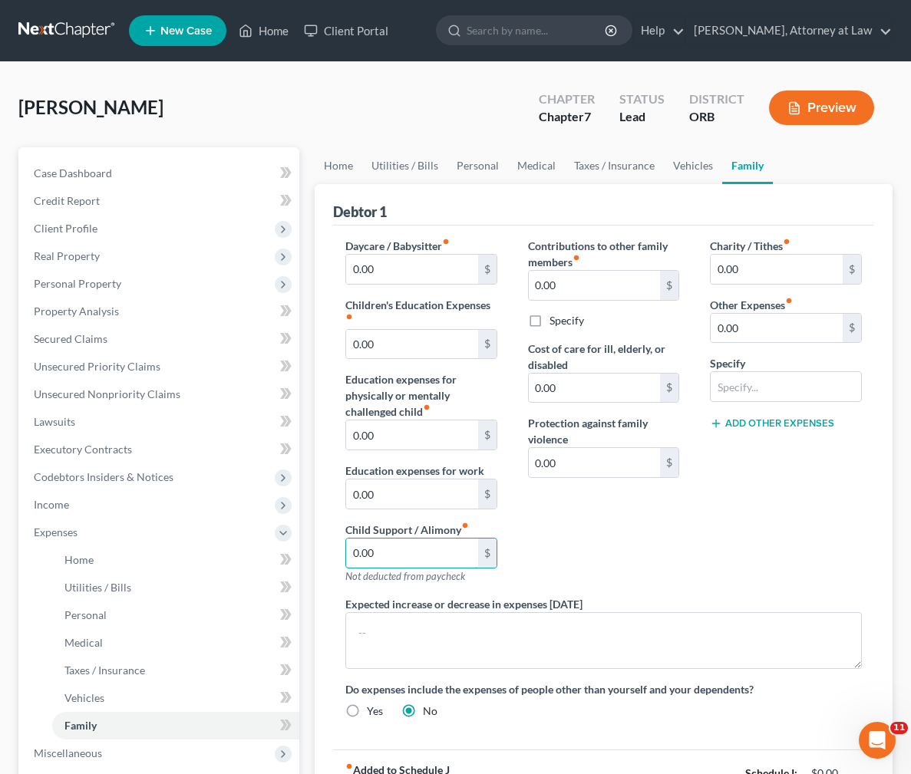
scroll to position [12, 0]
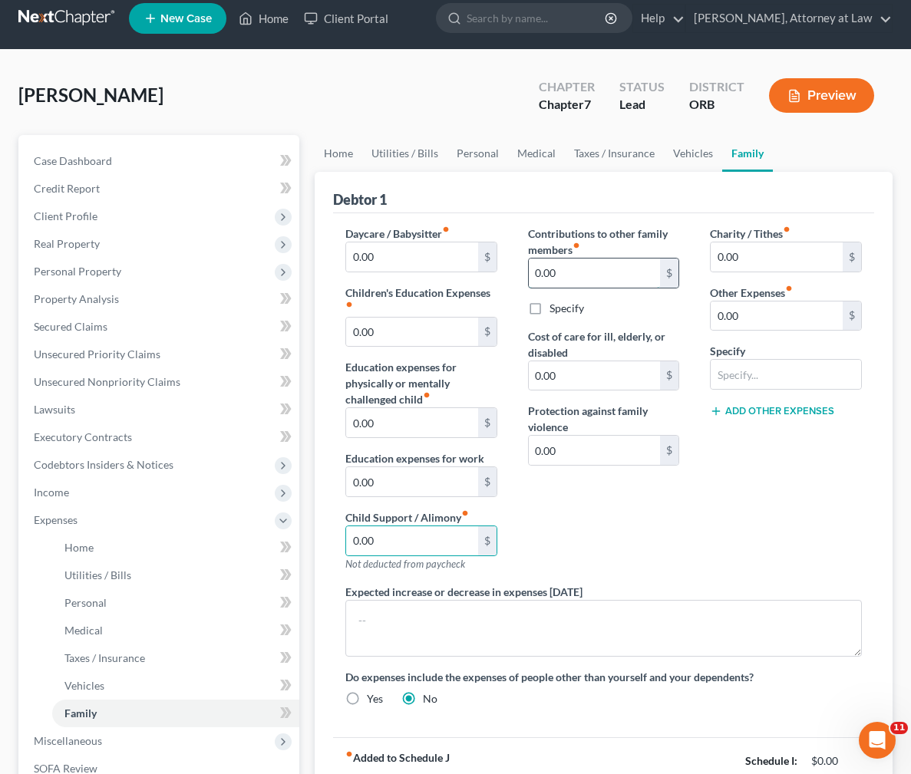
click at [622, 283] on input "0.00" at bounding box center [595, 273] width 132 height 29
click at [607, 370] on input "0.00" at bounding box center [595, 375] width 132 height 29
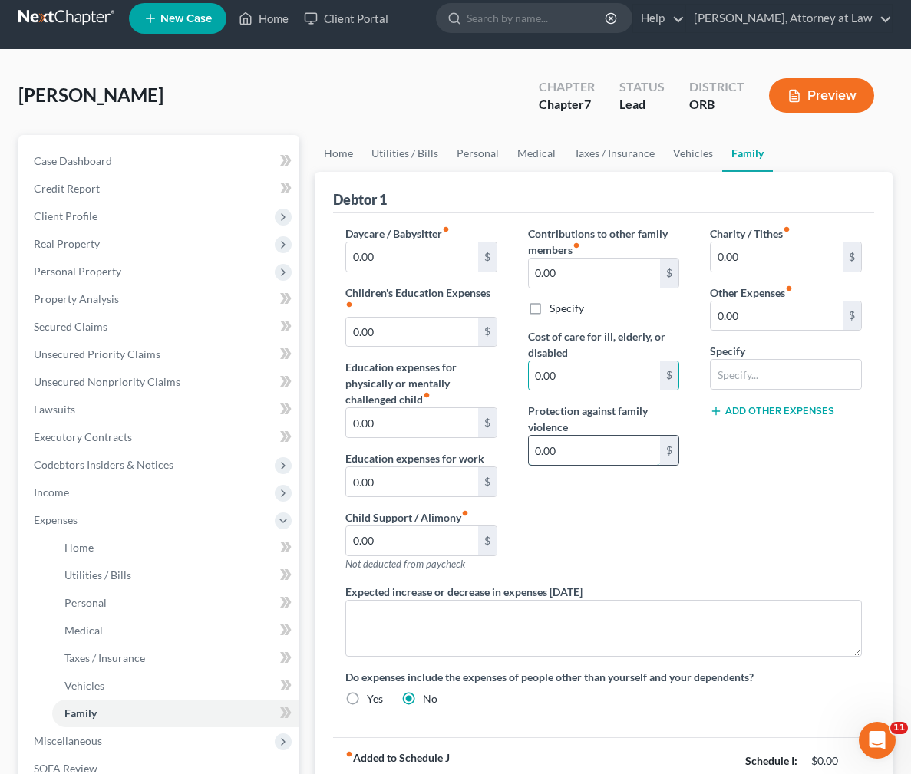
click at [595, 451] on input "0.00" at bounding box center [595, 450] width 132 height 29
click at [785, 261] on input "0.00" at bounding box center [777, 257] width 132 height 29
click at [767, 324] on input "0.00" at bounding box center [777, 316] width 132 height 29
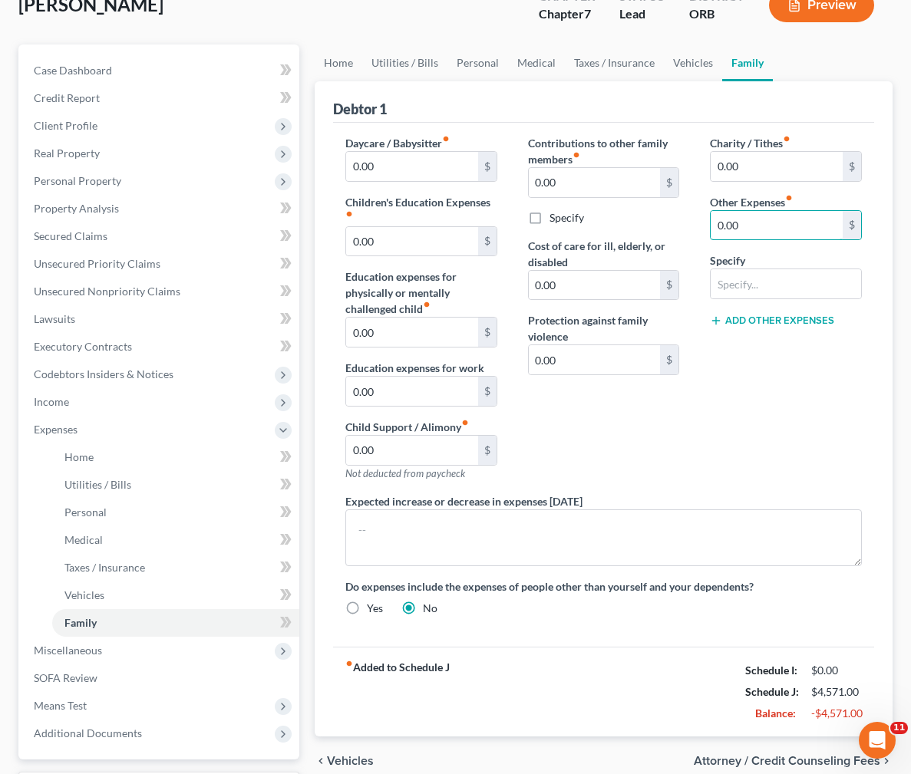
scroll to position [95, 0]
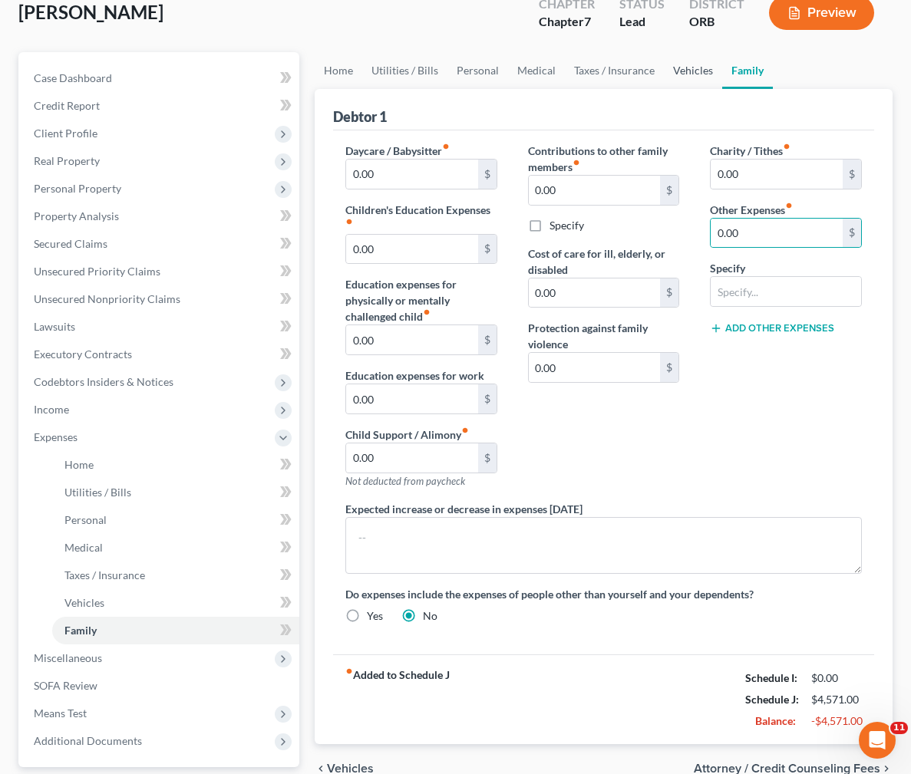
click at [691, 70] on link "Vehicles" at bounding box center [693, 70] width 58 height 37
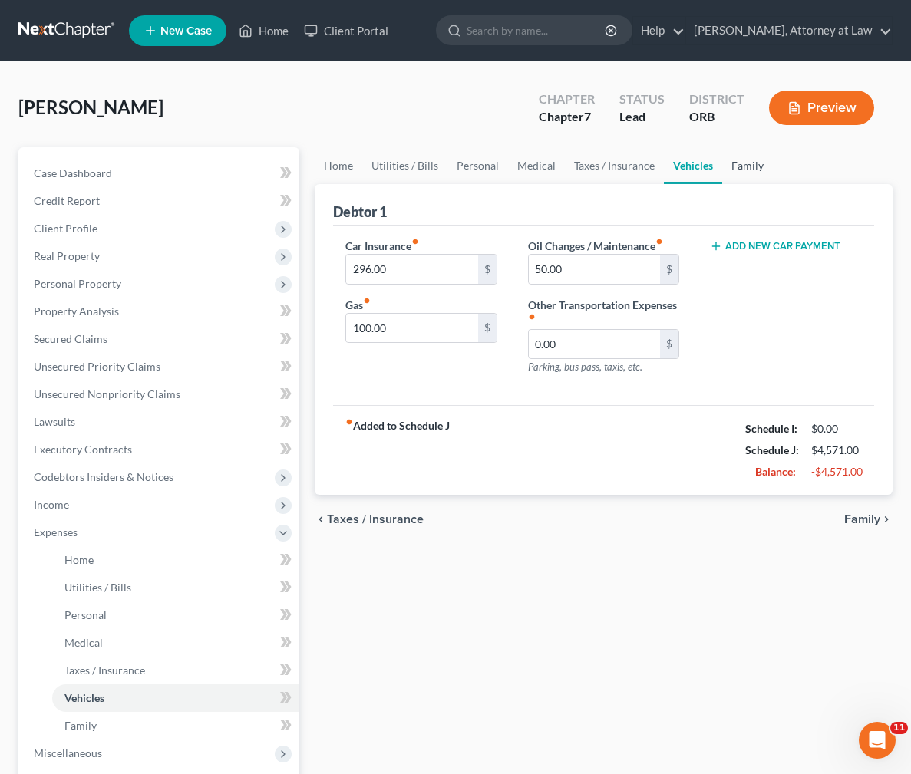
click at [736, 176] on link "Family" at bounding box center [747, 165] width 51 height 37
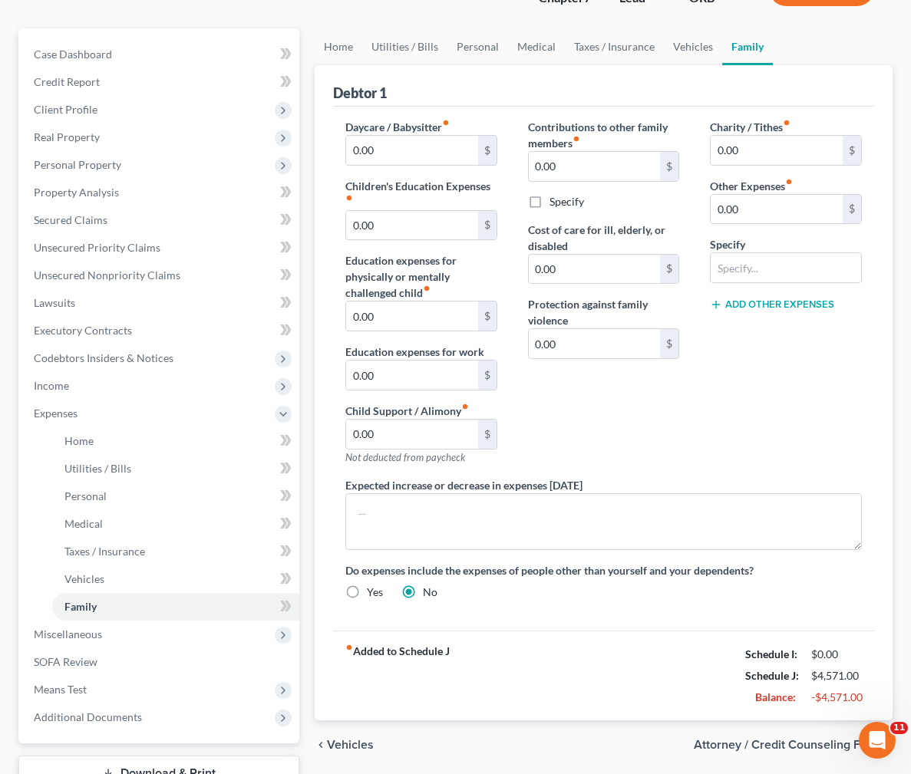
scroll to position [63, 0]
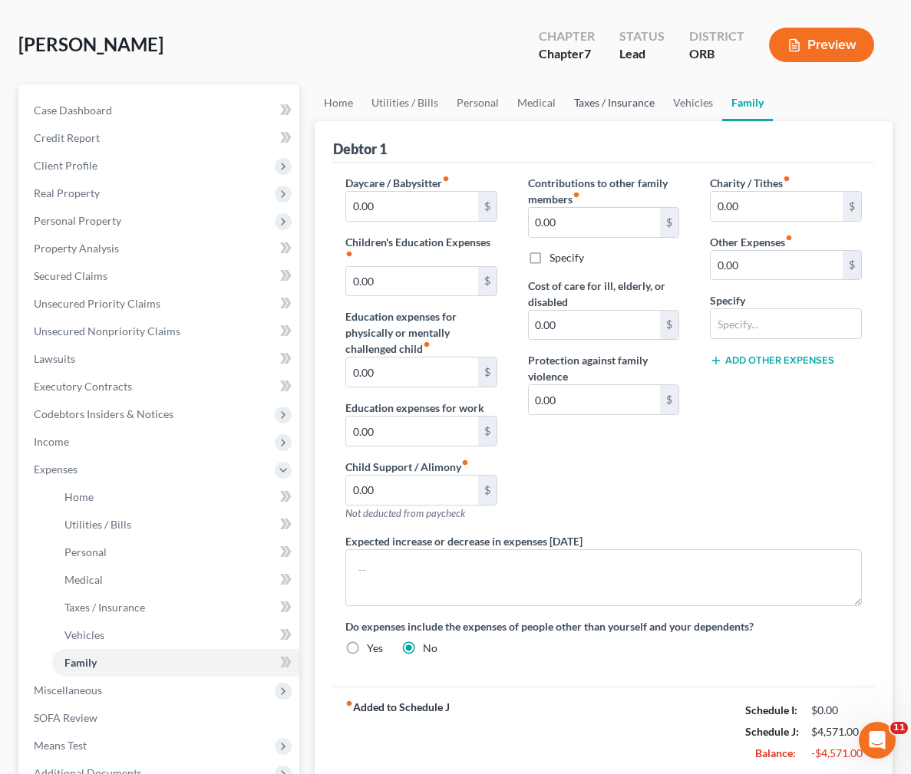
click at [603, 97] on link "Taxes / Insurance" at bounding box center [614, 102] width 99 height 37
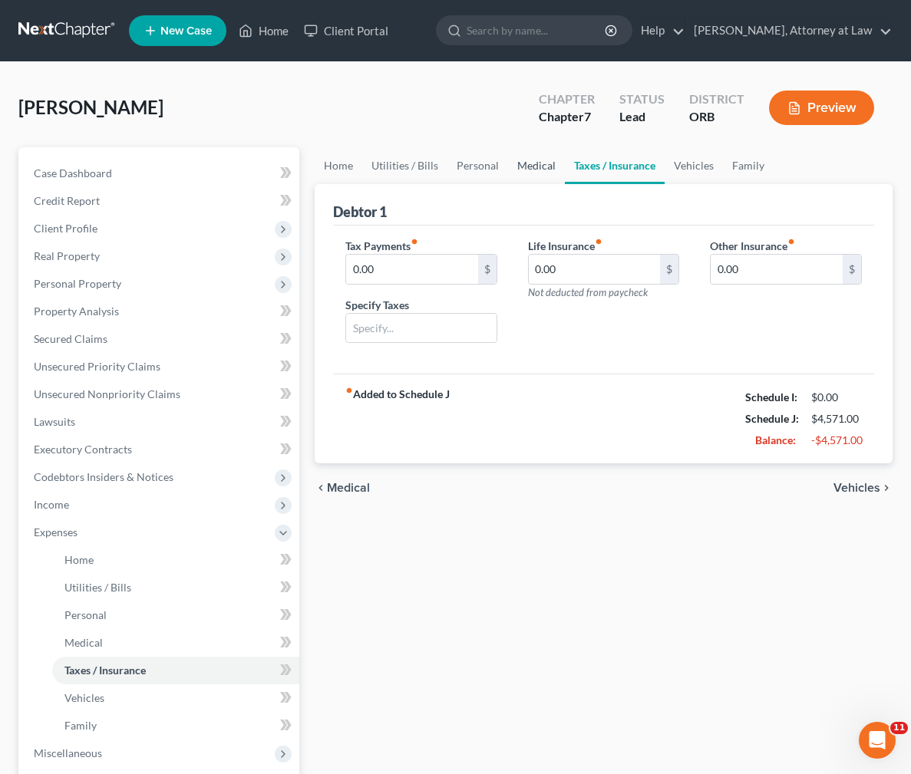
click at [516, 165] on link "Medical" at bounding box center [536, 165] width 57 height 37
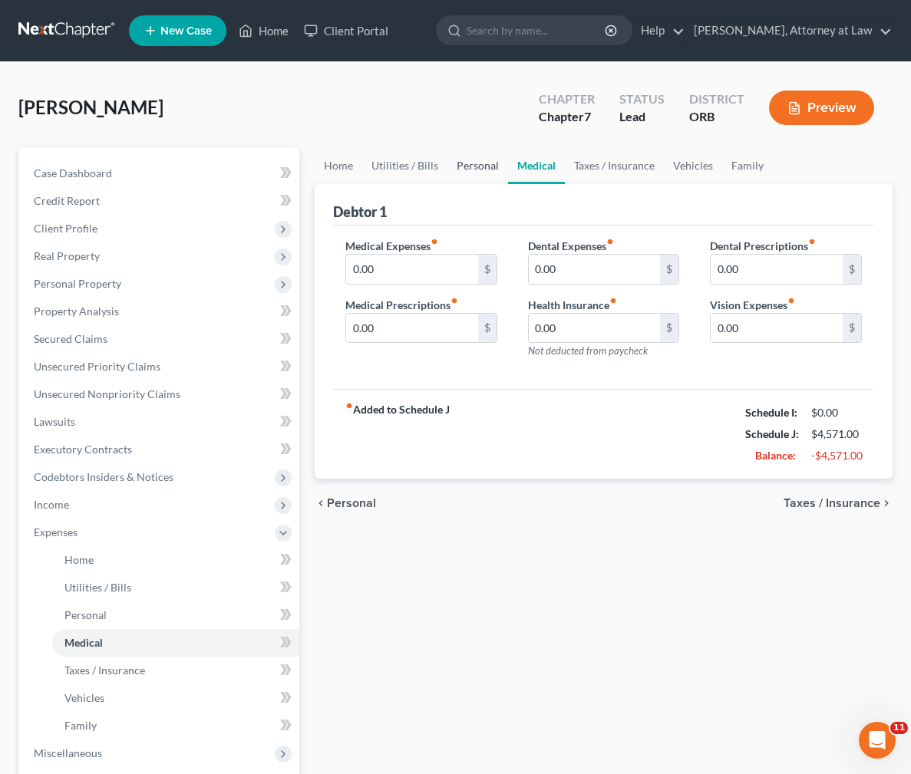
click at [465, 169] on link "Personal" at bounding box center [477, 165] width 61 height 37
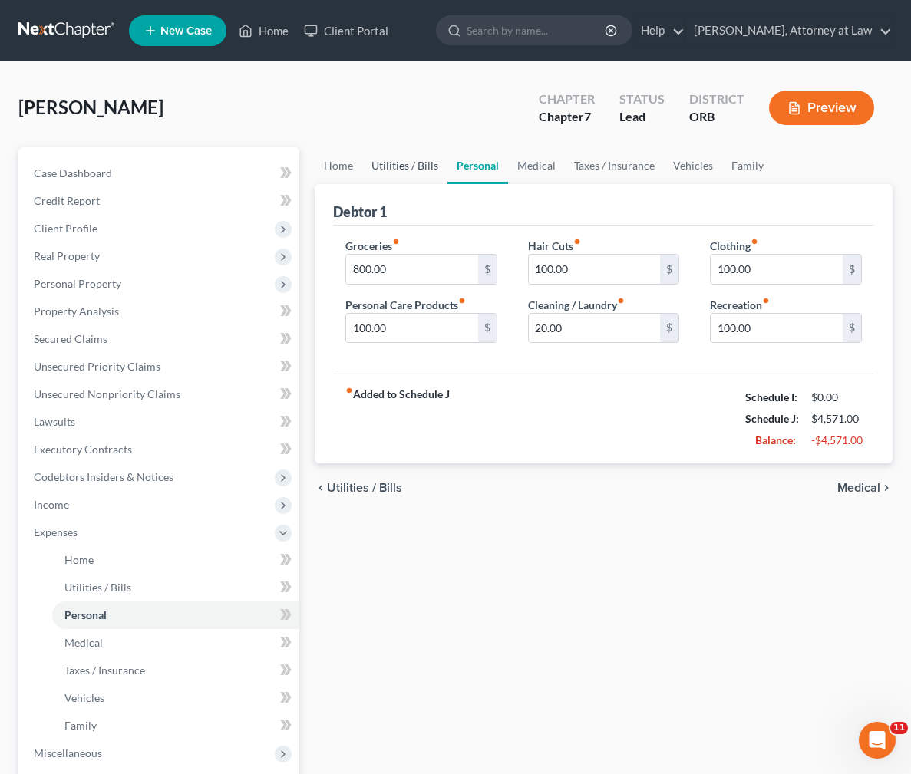
click at [410, 166] on link "Utilities / Bills" at bounding box center [404, 165] width 85 height 37
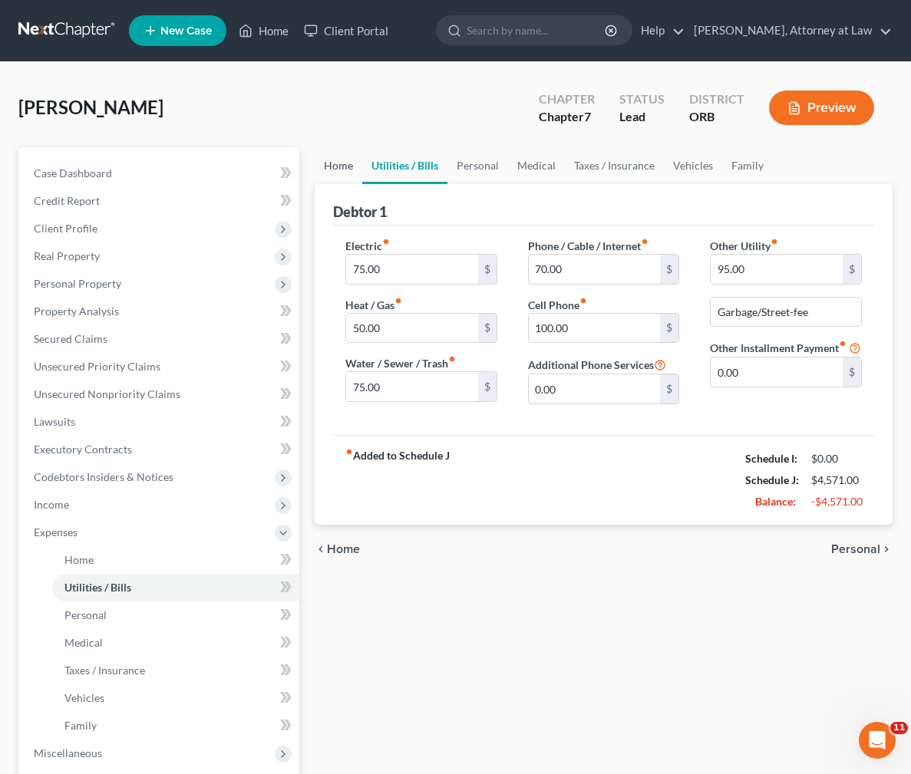
click at [346, 166] on link "Home" at bounding box center [339, 165] width 48 height 37
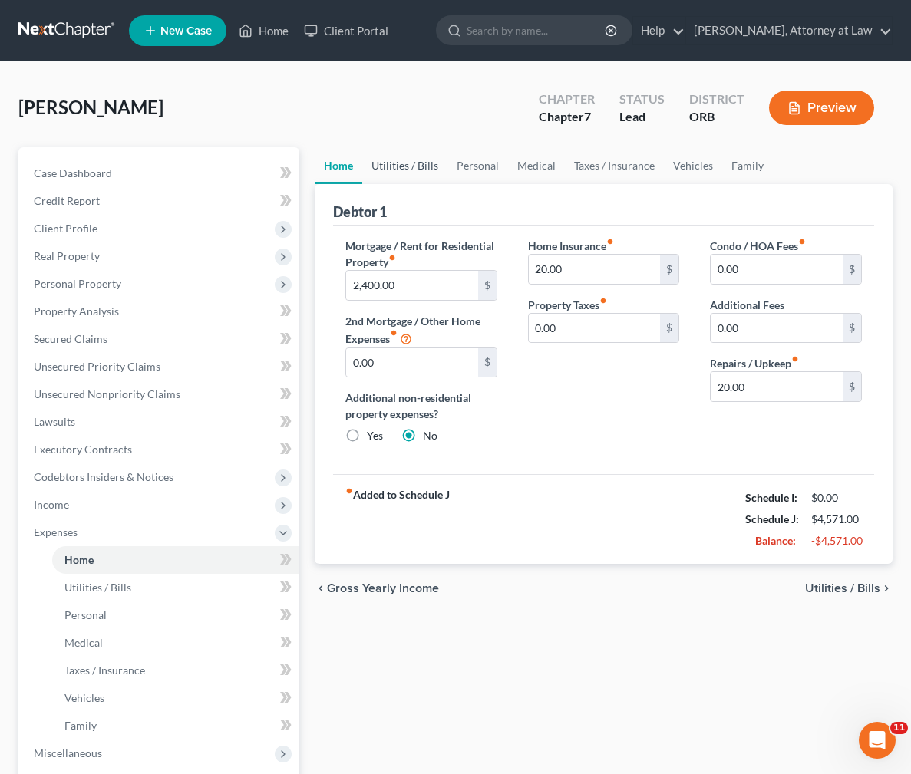
click at [418, 169] on link "Utilities / Bills" at bounding box center [404, 165] width 85 height 37
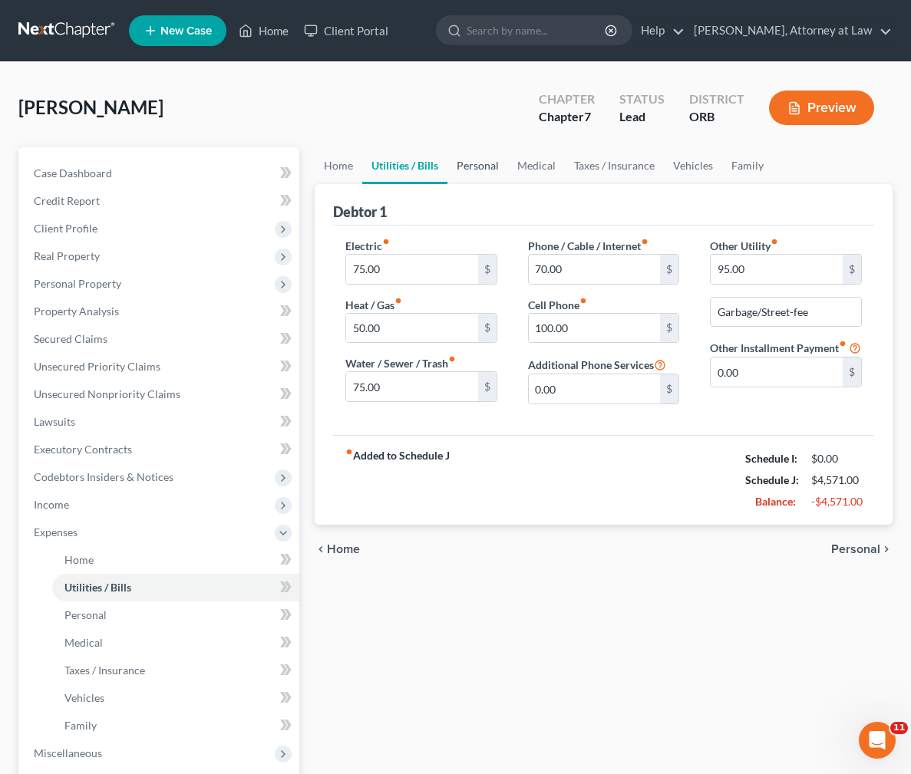
click at [493, 170] on link "Personal" at bounding box center [477, 165] width 61 height 37
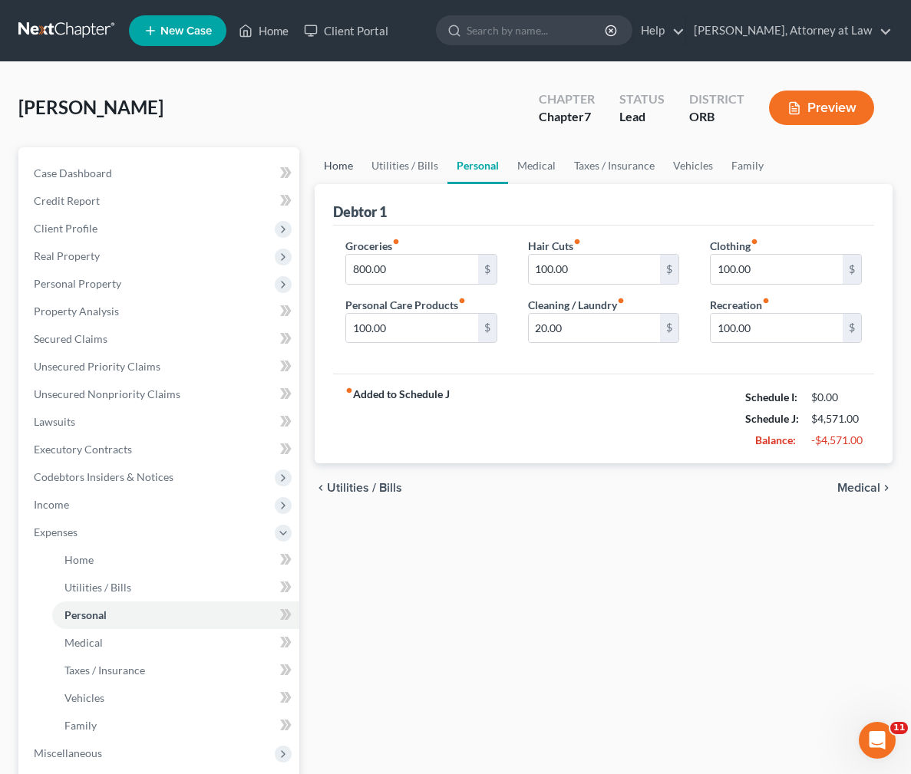
click at [325, 167] on link "Home" at bounding box center [339, 165] width 48 height 37
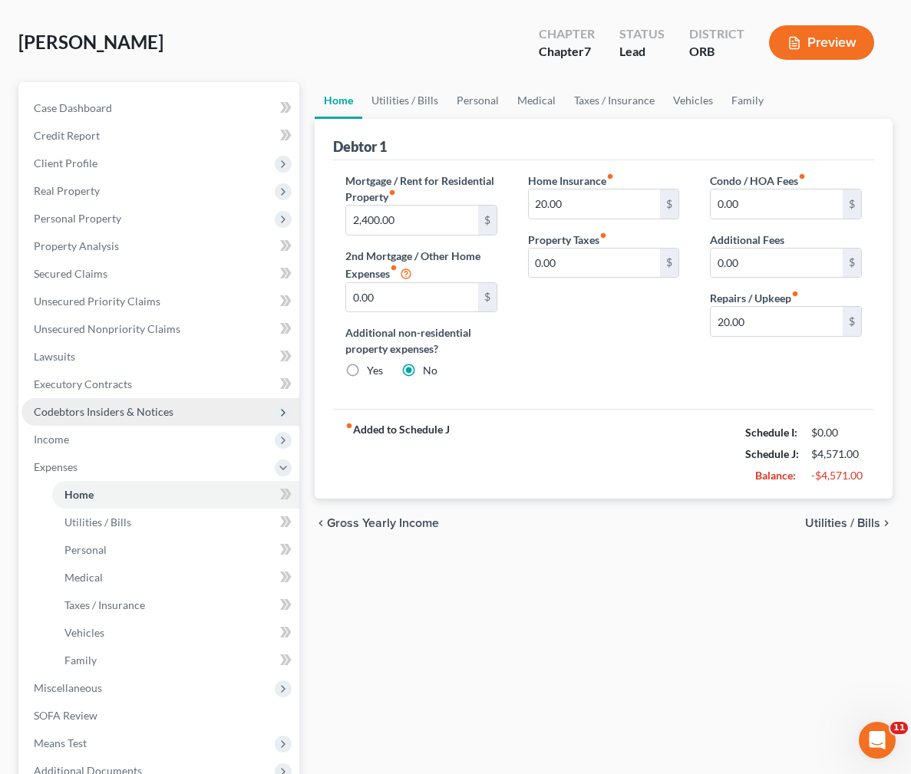
scroll to position [80, 0]
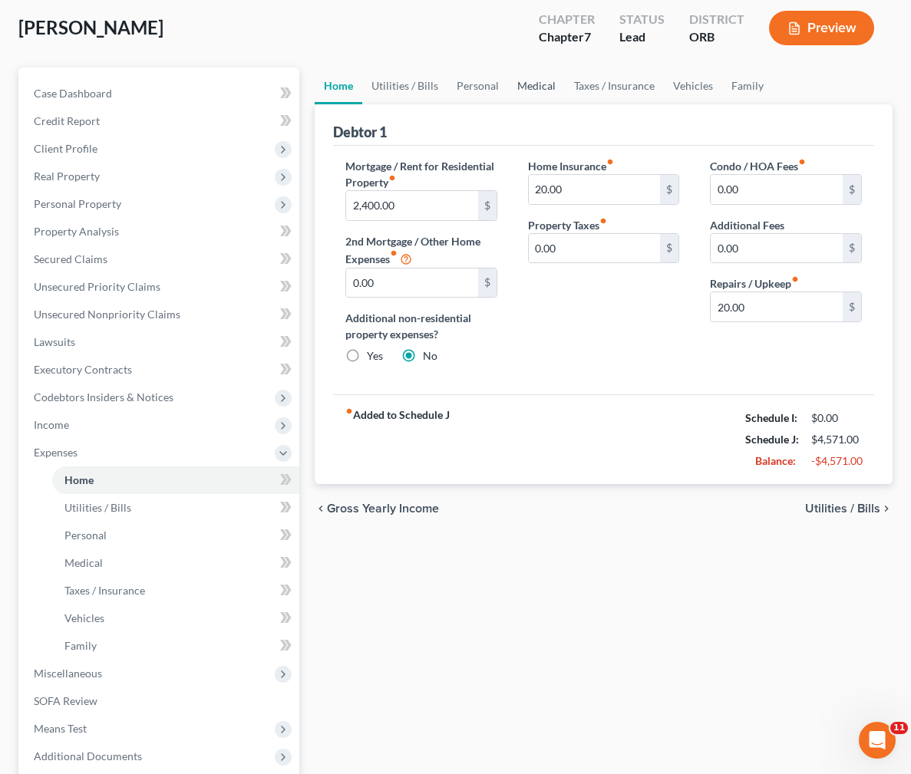
click at [523, 86] on link "Medical" at bounding box center [536, 86] width 57 height 37
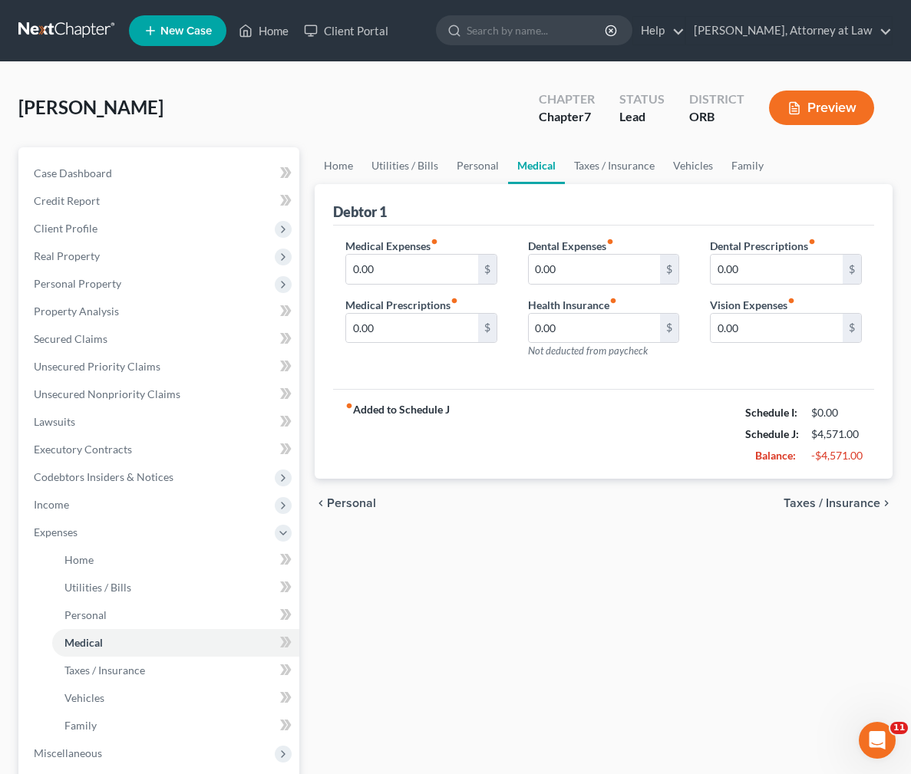
click at [469, 88] on div "[PERSON_NAME] Upgraded Chapter Chapter 7 Status Lead District ORB Preview" at bounding box center [455, 114] width 874 height 67
click at [471, 159] on link "Personal" at bounding box center [477, 165] width 61 height 37
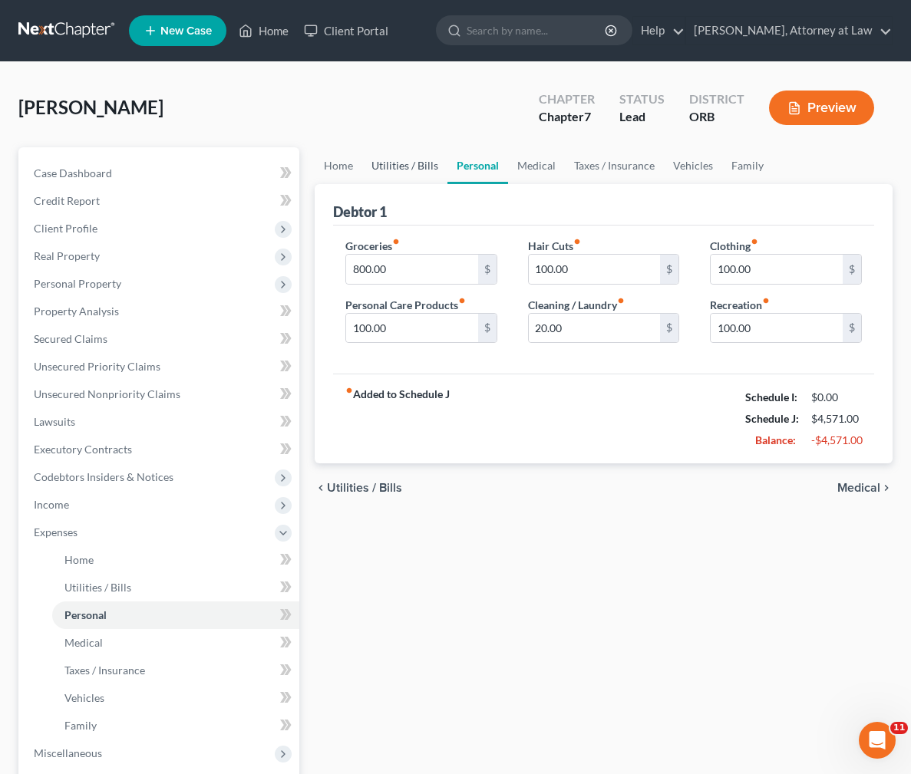
click at [419, 176] on link "Utilities / Bills" at bounding box center [404, 165] width 85 height 37
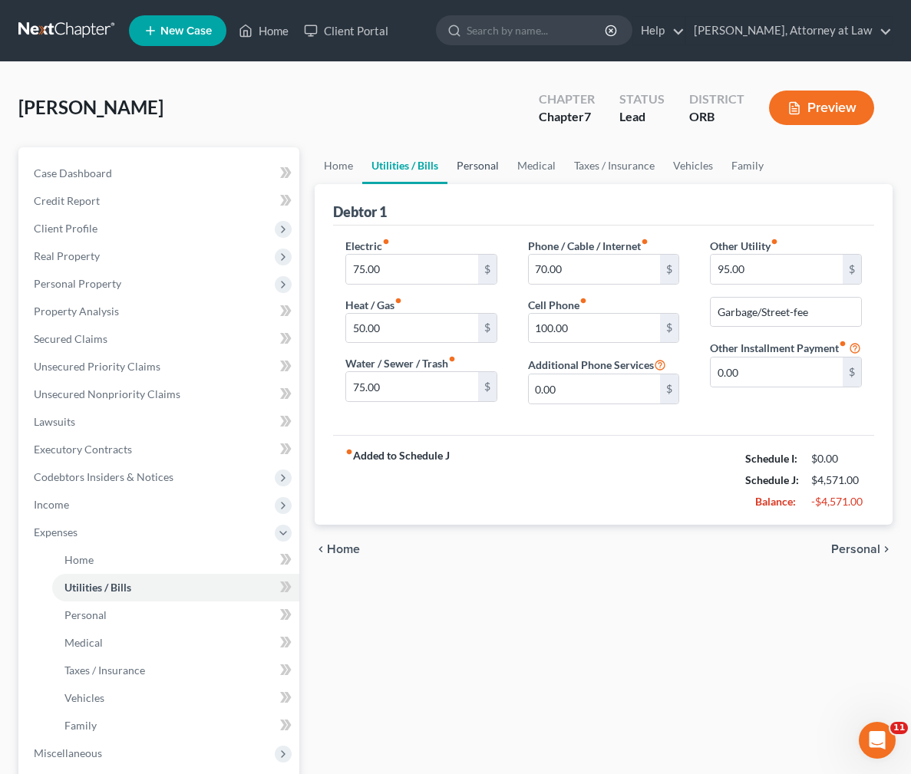
click at [492, 173] on link "Personal" at bounding box center [477, 165] width 61 height 37
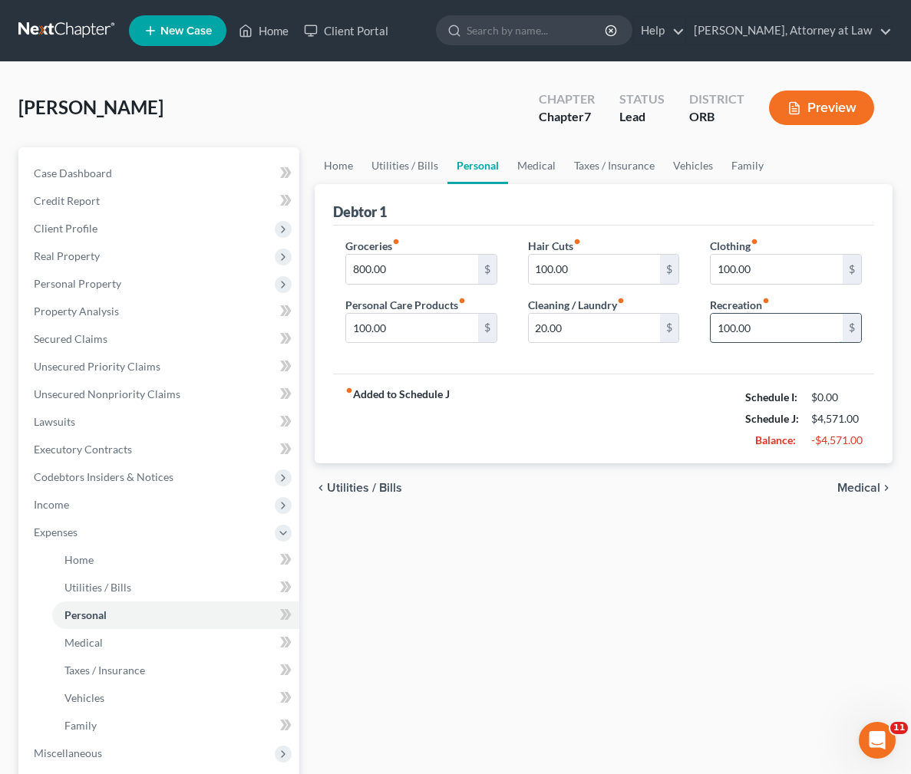
click at [734, 332] on input "100.00" at bounding box center [777, 328] width 132 height 29
type input "150.00"
click at [664, 406] on div "fiber_manual_record Added to Schedule J Schedule I: $0.00 Schedule J: $4,621.00…" at bounding box center [603, 419] width 541 height 90
click at [736, 272] on input "100.00" at bounding box center [777, 269] width 132 height 29
click at [733, 272] on input "100.00" at bounding box center [777, 269] width 132 height 29
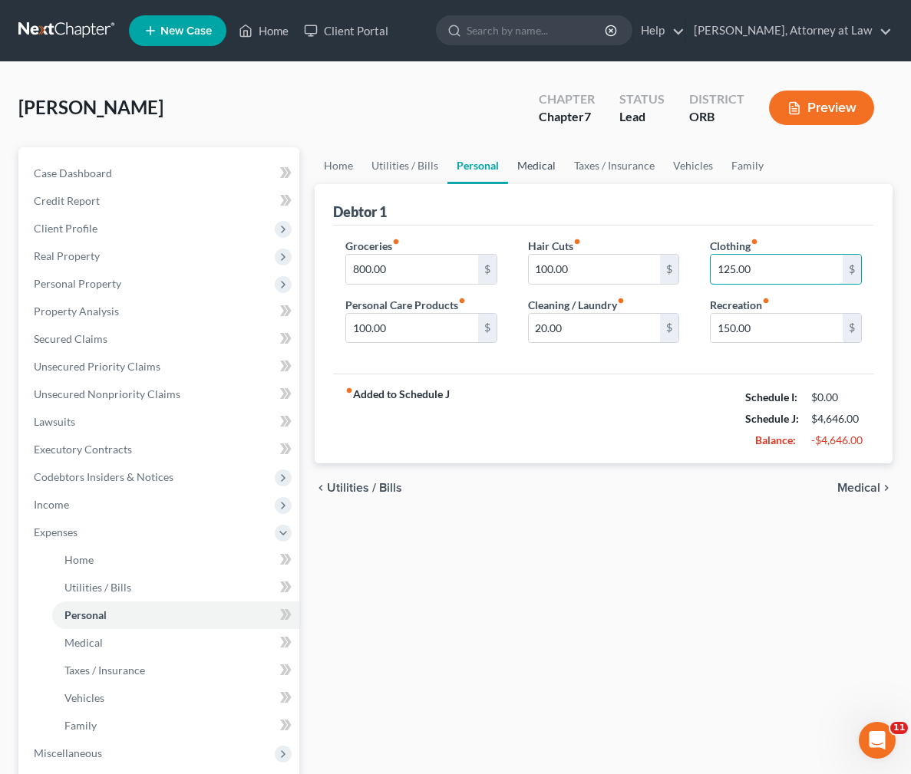
type input "125.00"
click at [541, 165] on link "Medical" at bounding box center [536, 165] width 57 height 37
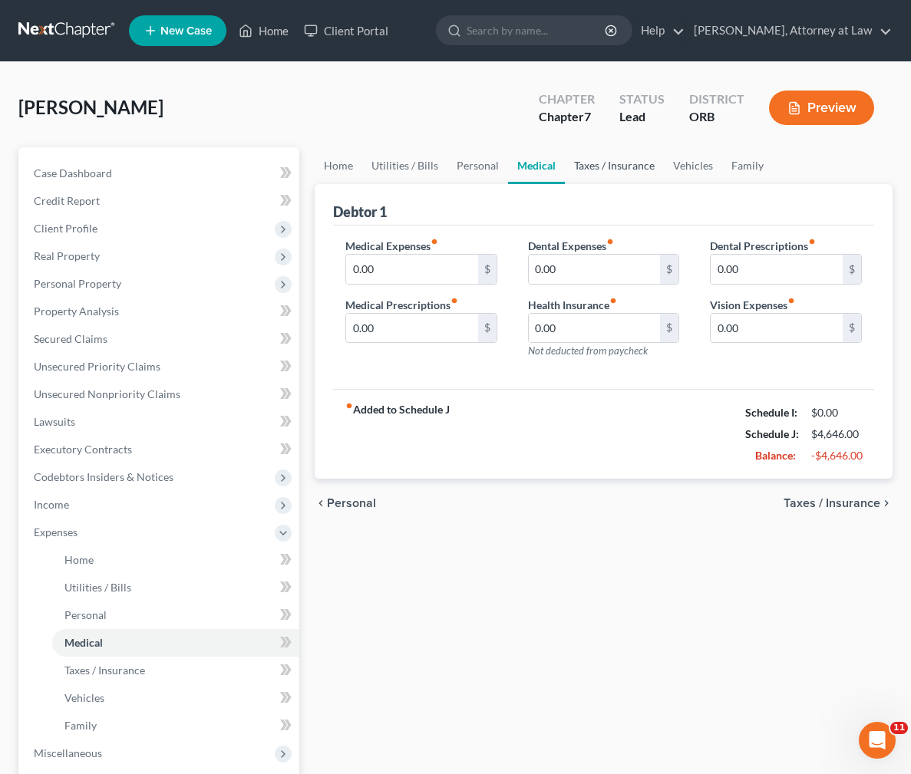
click at [601, 167] on link "Taxes / Insurance" at bounding box center [614, 165] width 99 height 37
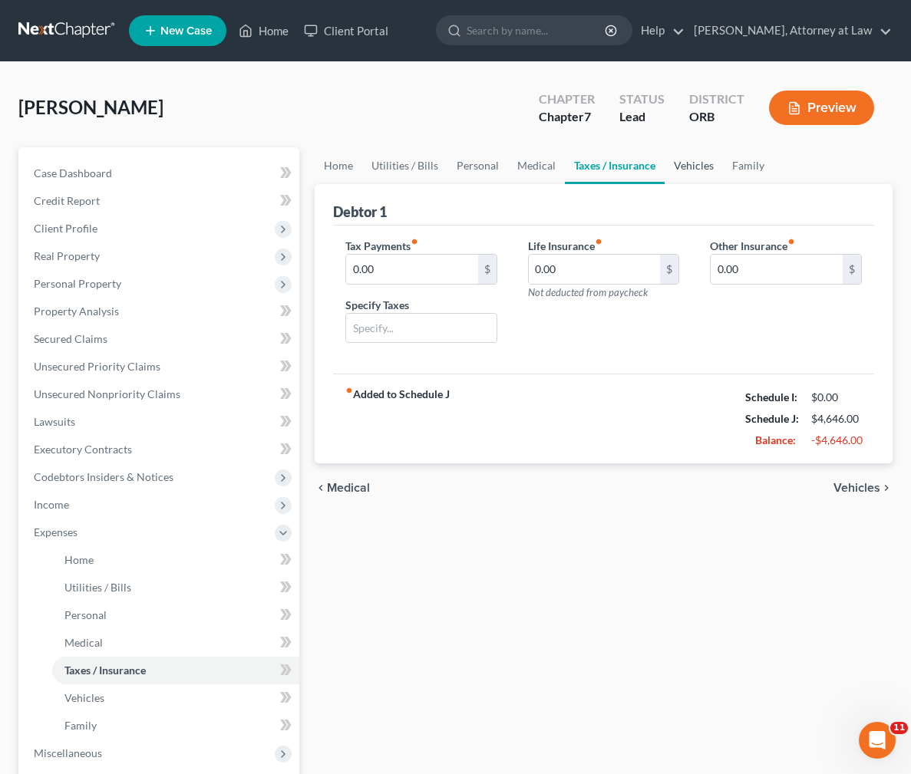
click at [691, 163] on link "Vehicles" at bounding box center [694, 165] width 58 height 37
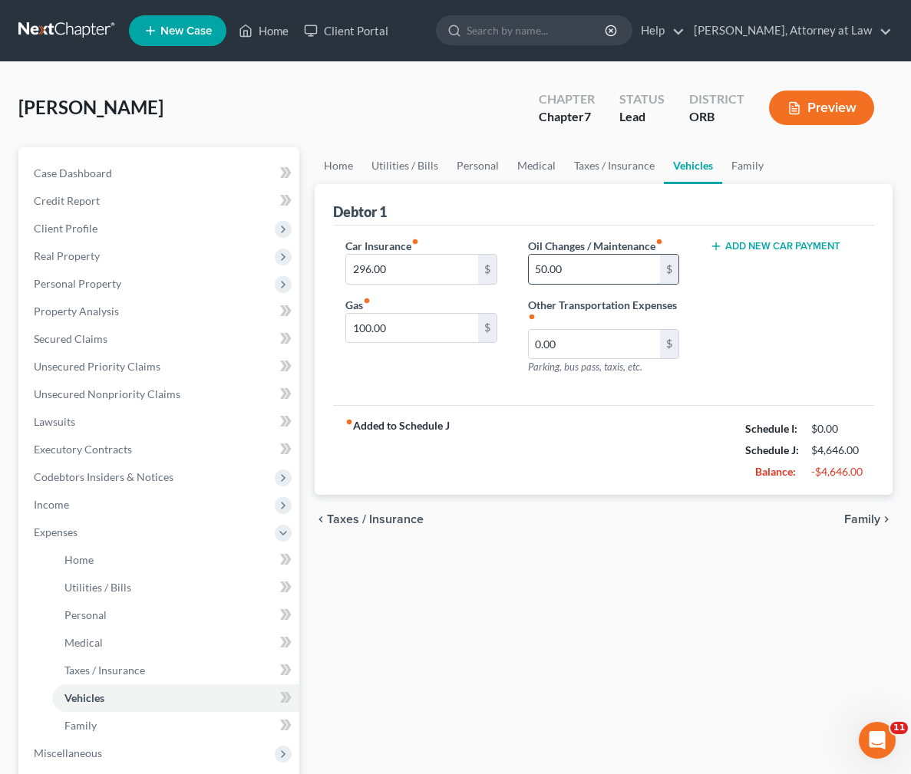
click at [547, 270] on input "50.00" at bounding box center [595, 269] width 132 height 29
type input "0"
type input "70"
click at [565, 450] on div "fiber_manual_record Added to Schedule J Schedule I: $0.00 Schedule J: $4,666.00…" at bounding box center [603, 450] width 541 height 90
click at [810, 286] on div "Add New Car Payment" at bounding box center [786, 313] width 183 height 150
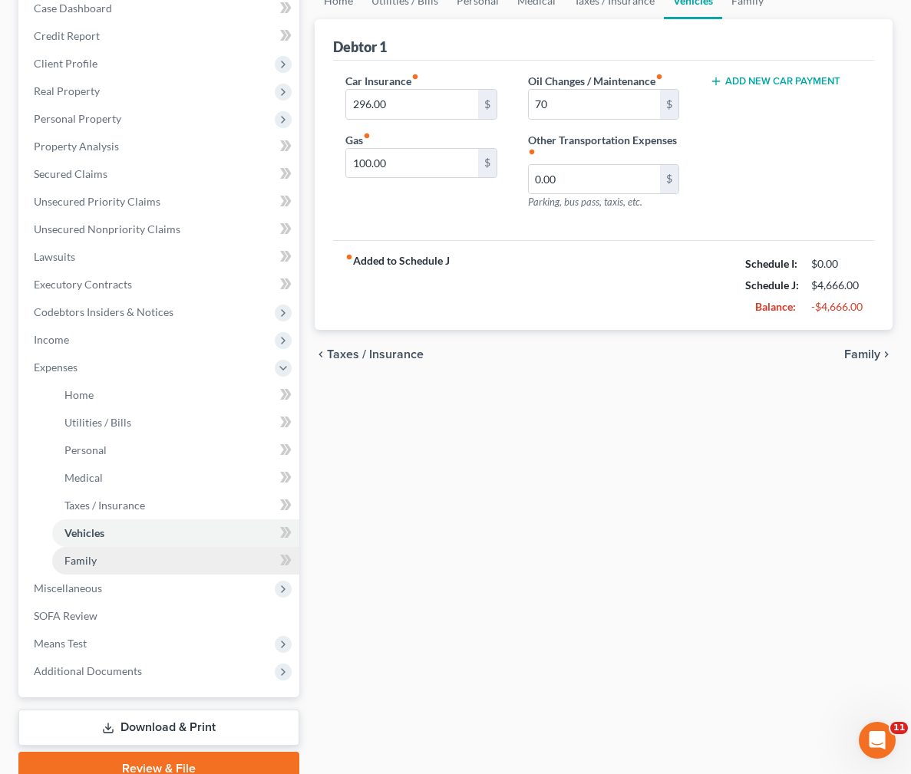
click at [204, 573] on link "Family" at bounding box center [175, 561] width 247 height 28
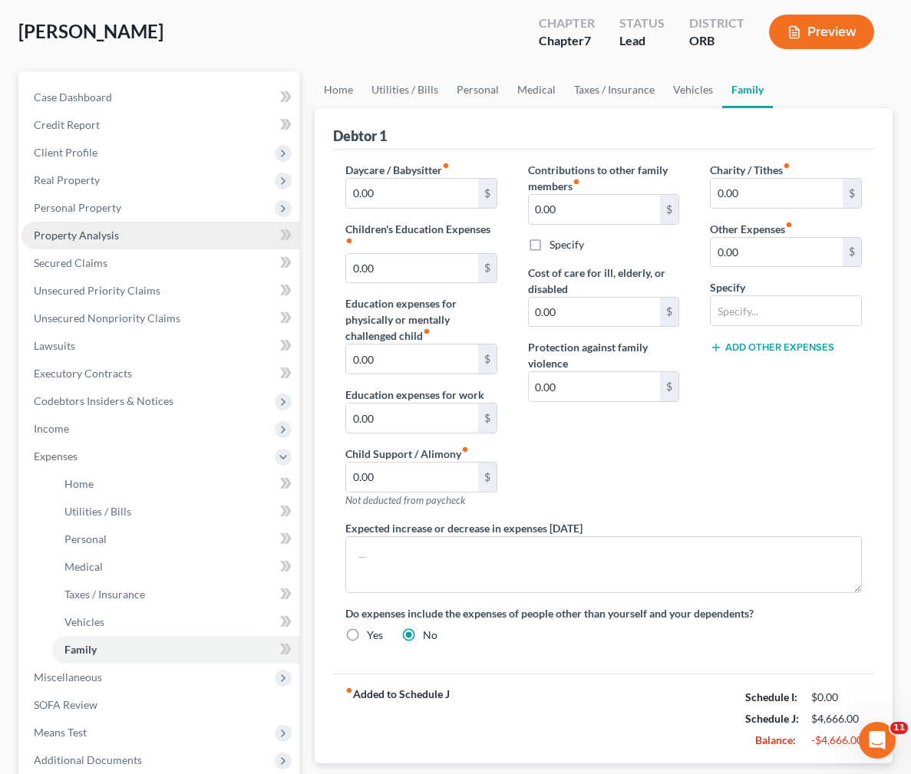
scroll to position [74, 0]
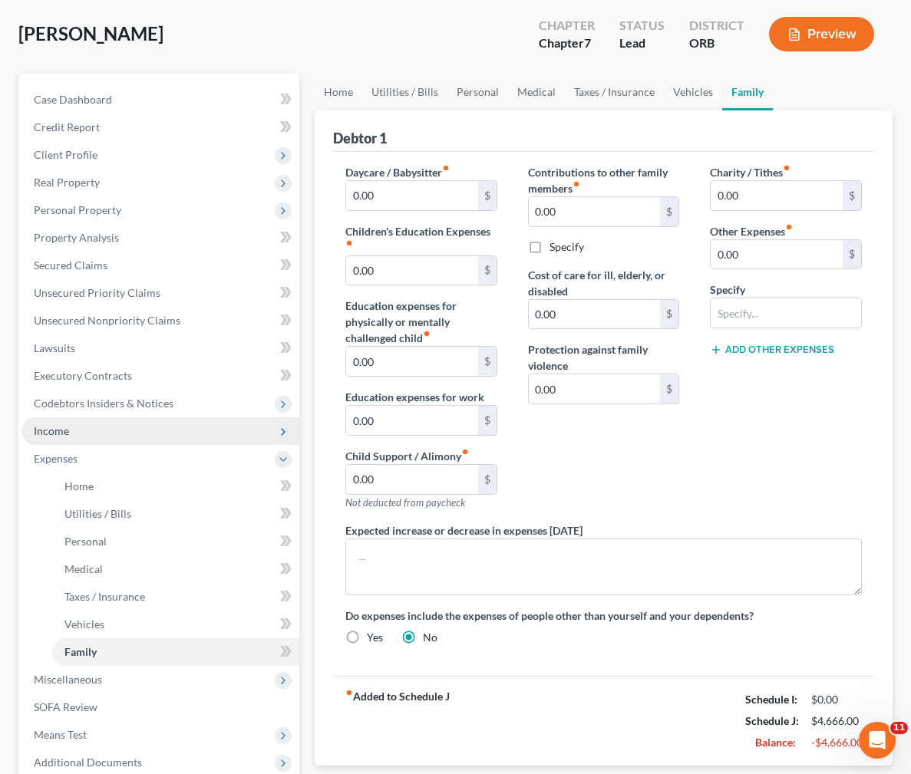
click at [289, 428] on icon at bounding box center [283, 432] width 12 height 12
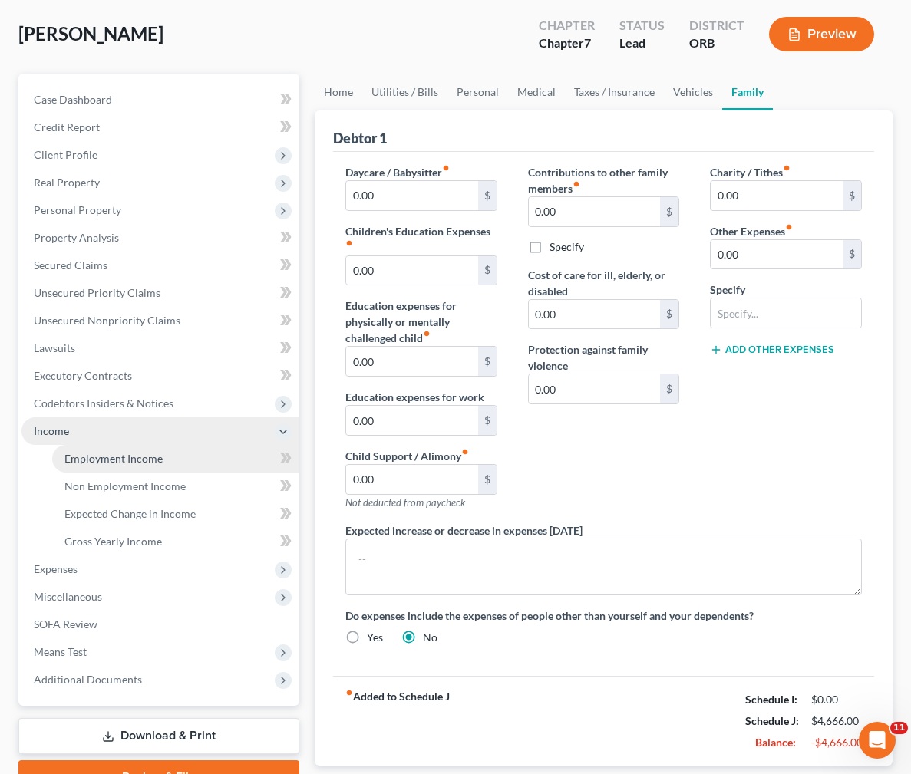
click at [235, 458] on link "Employment Income" at bounding box center [175, 459] width 247 height 28
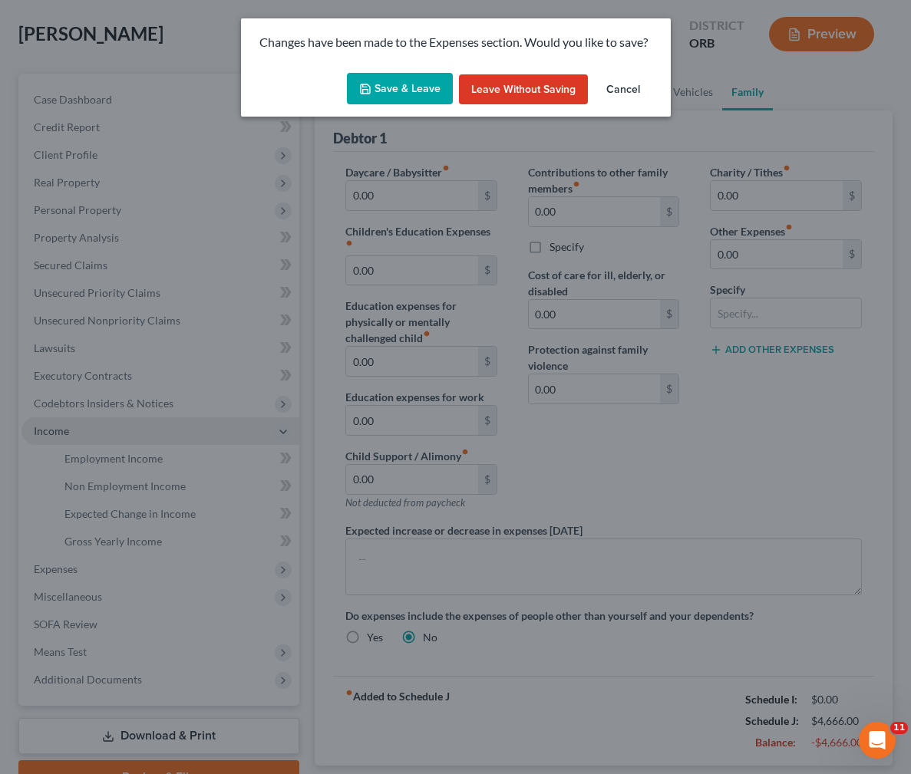
click at [418, 93] on button "Save & Leave" at bounding box center [400, 89] width 106 height 32
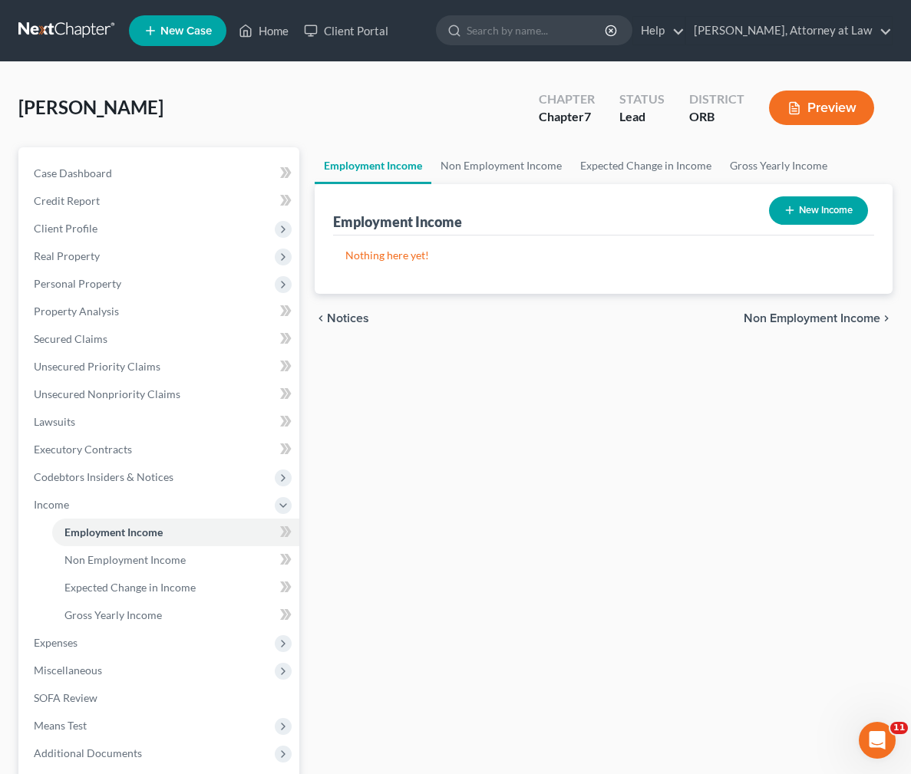
click at [820, 209] on button "New Income" at bounding box center [818, 210] width 99 height 28
select select "0"
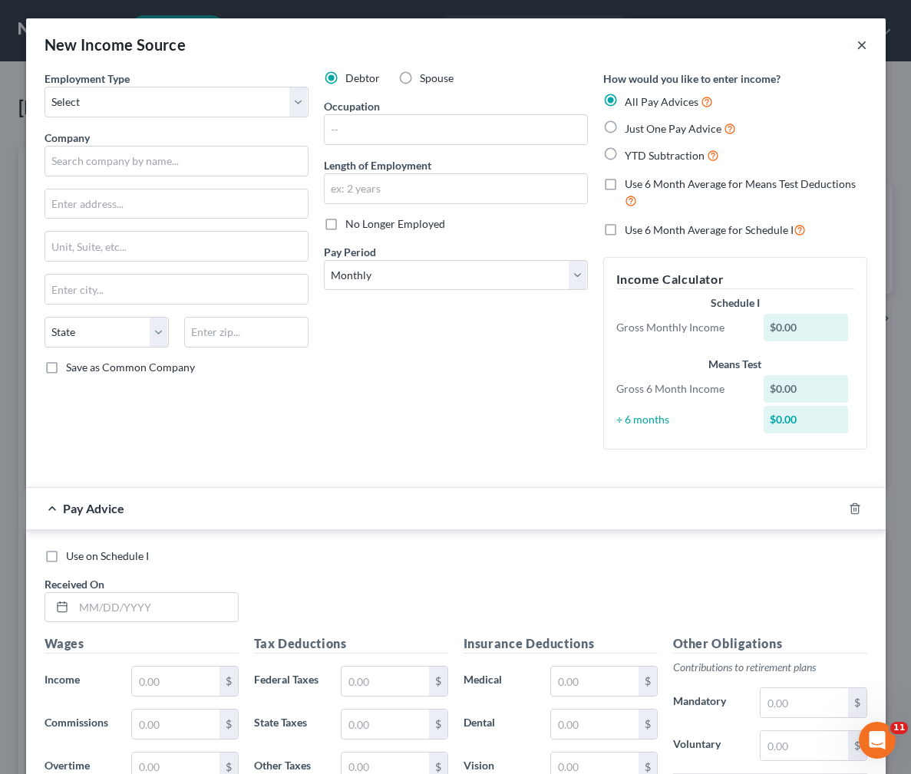
click at [858, 35] on button "×" at bounding box center [861, 44] width 11 height 18
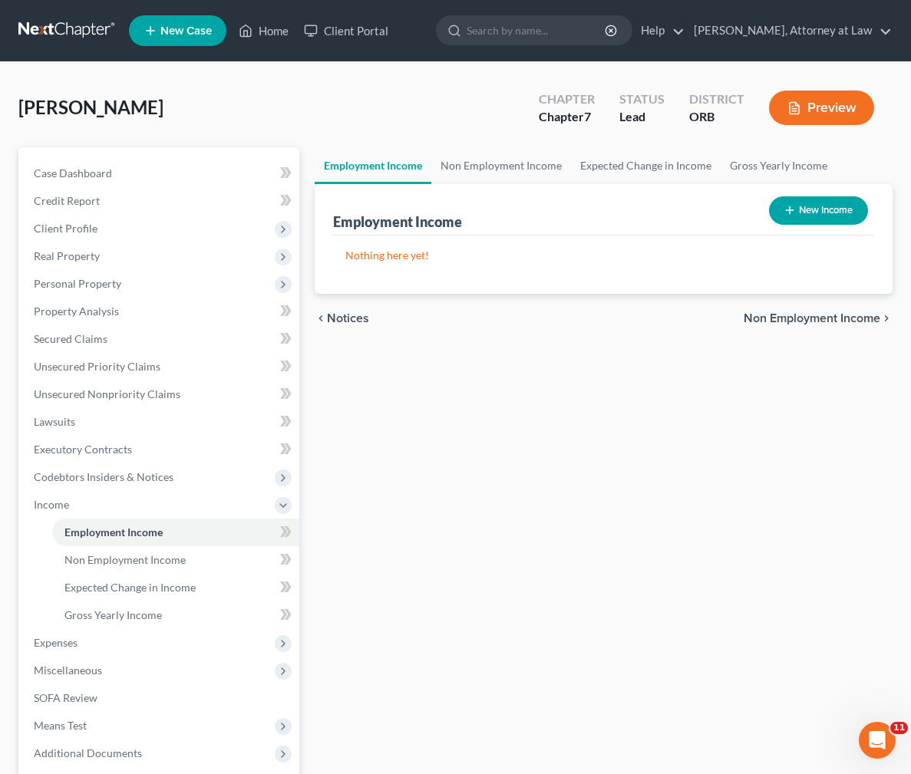
click at [366, 417] on div "Employment Income Non Employment Income Expected Change in Income Gross Yearly …" at bounding box center [603, 507] width 593 height 721
click at [104, 500] on span "Income" at bounding box center [160, 505] width 278 height 28
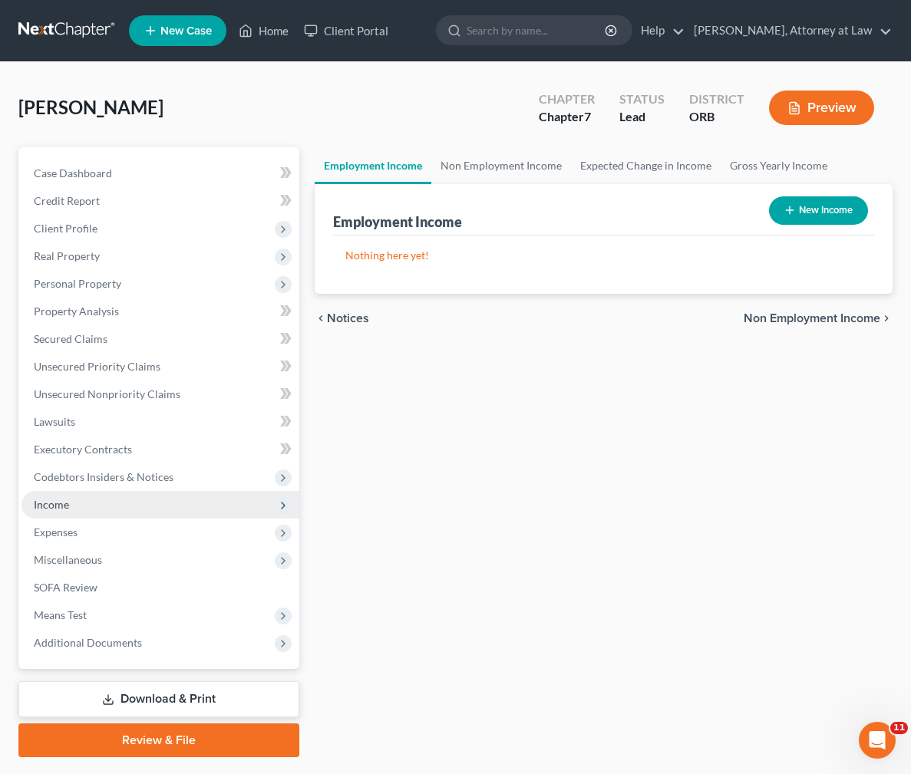
click at [104, 500] on span "Income" at bounding box center [160, 505] width 278 height 28
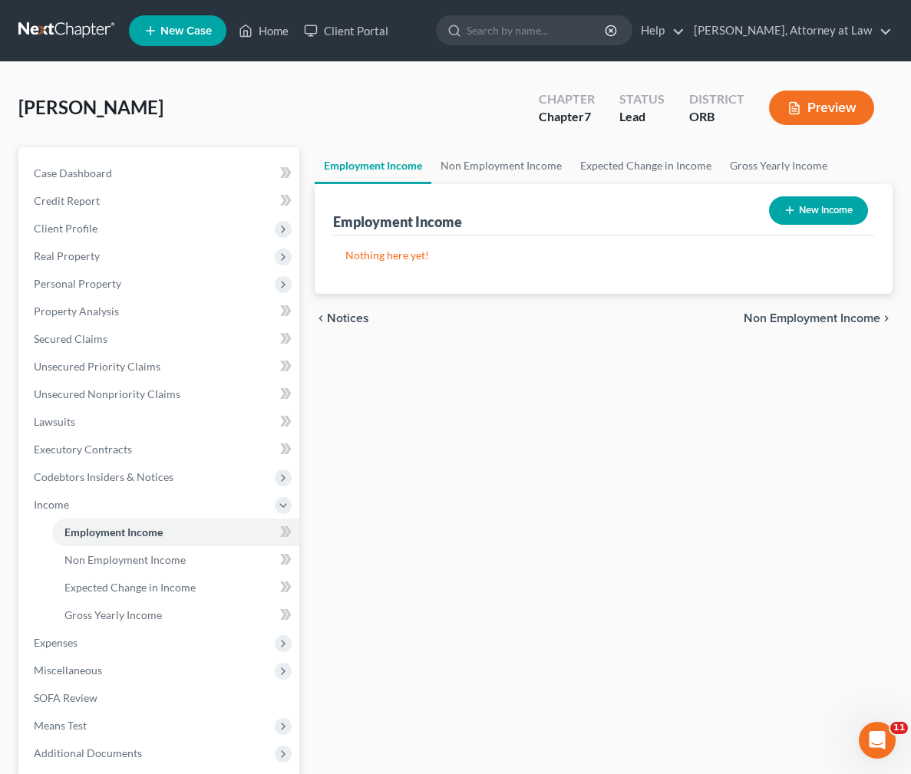
click at [764, 219] on div "New Income" at bounding box center [818, 210] width 111 height 41
click at [791, 211] on icon "button" at bounding box center [790, 210] width 12 height 12
select select "0"
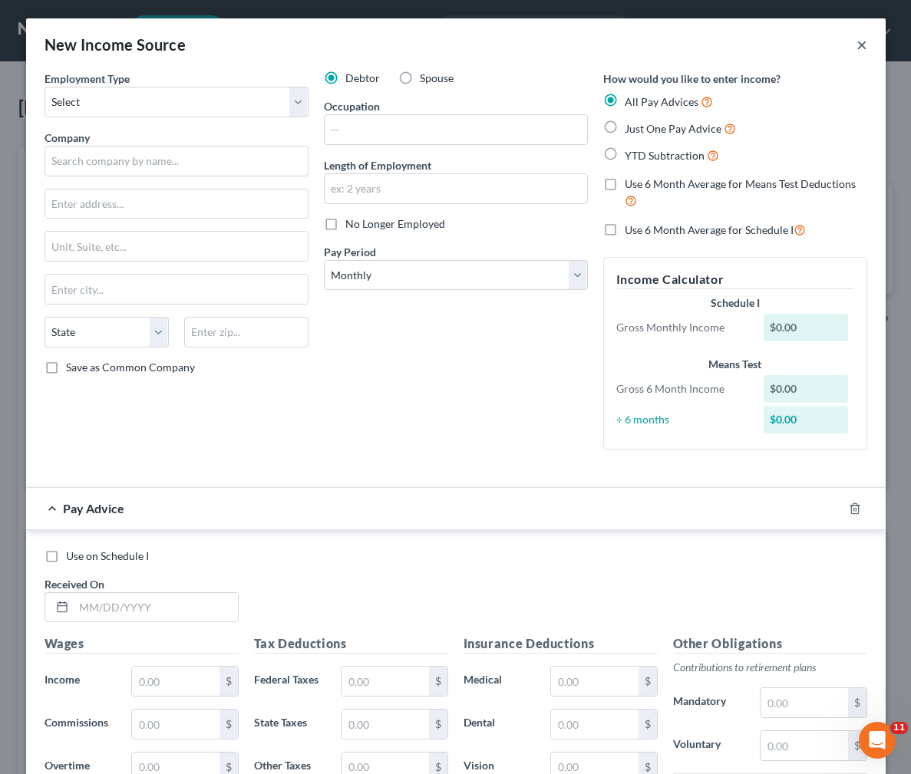
click at [865, 52] on button "×" at bounding box center [861, 44] width 11 height 18
